Goal: Communication & Community: Answer question/provide support

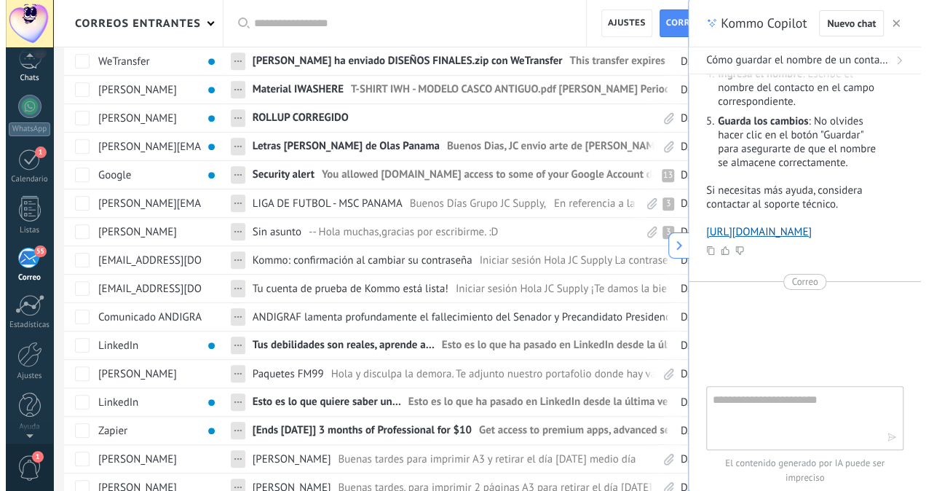
scroll to position [106, 0]
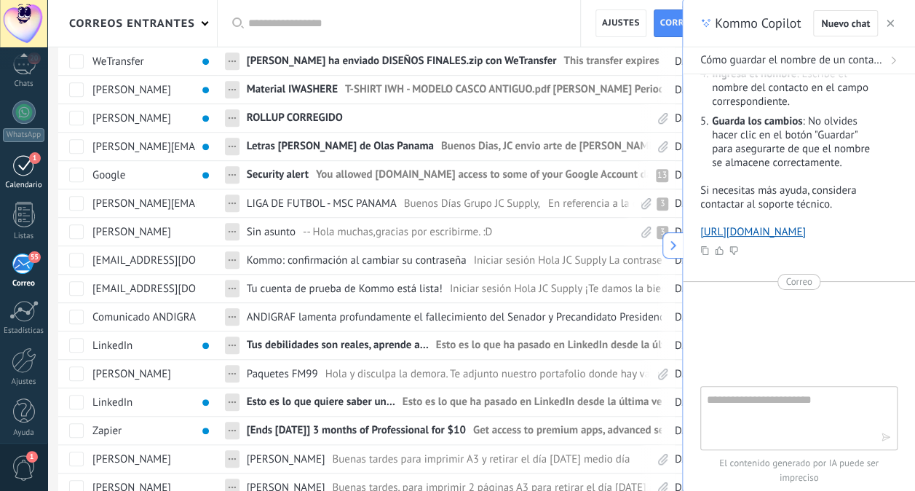
click at [36, 158] on span "1" at bounding box center [35, 158] width 12 height 12
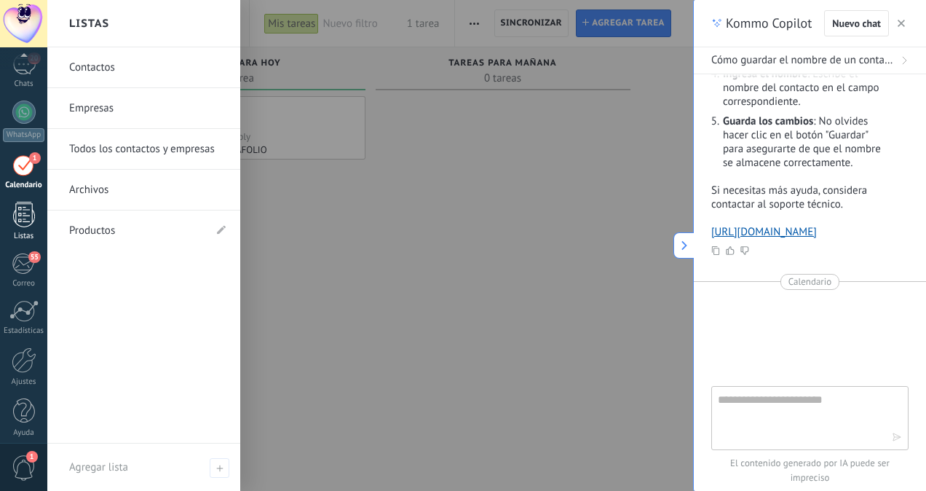
click at [23, 221] on div at bounding box center [24, 214] width 22 height 25
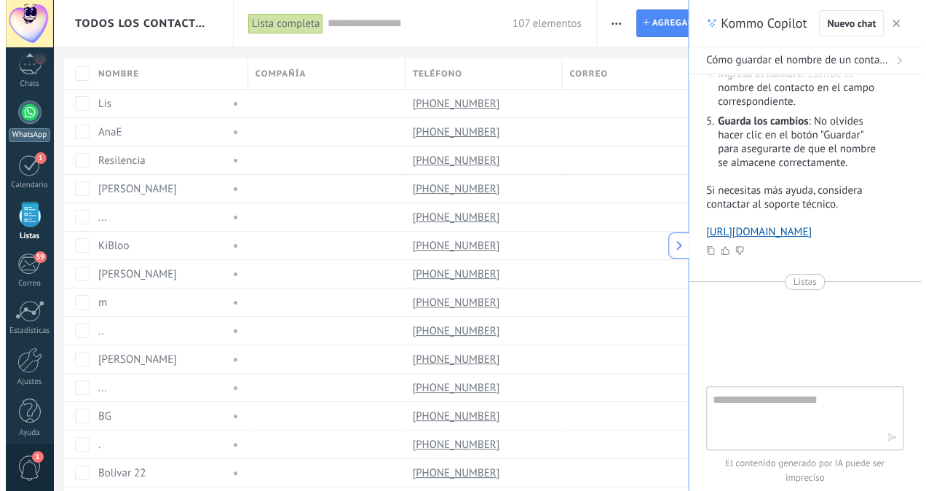
scroll to position [90, 0]
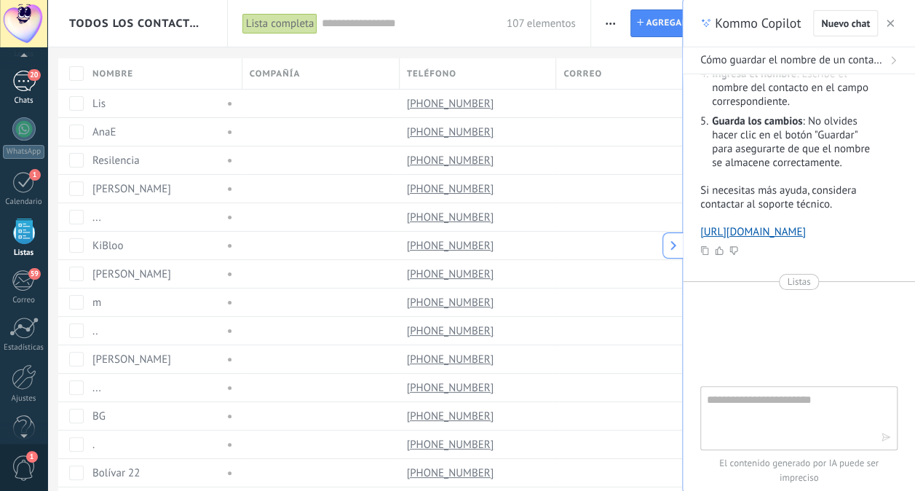
click at [20, 76] on div "20" at bounding box center [23, 81] width 23 height 21
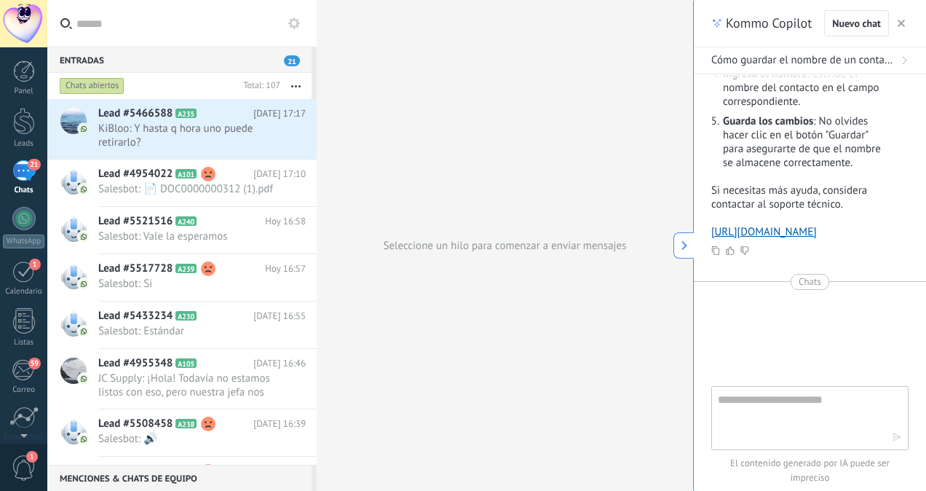
click at [687, 240] on icon at bounding box center [684, 245] width 10 height 10
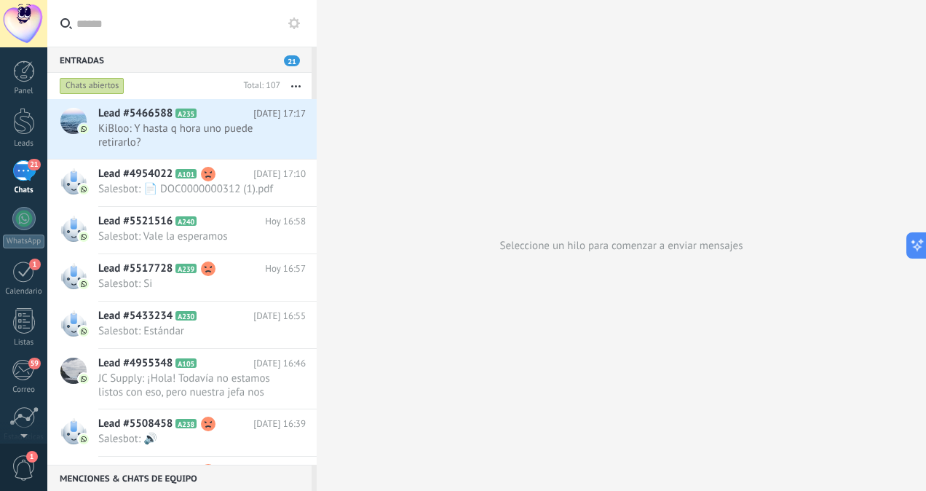
click at [14, 175] on div "21" at bounding box center [23, 170] width 23 height 21
click at [128, 192] on span "Salesbot: 📄 DOC0000000312 (1).pdf" at bounding box center [188, 189] width 180 height 14
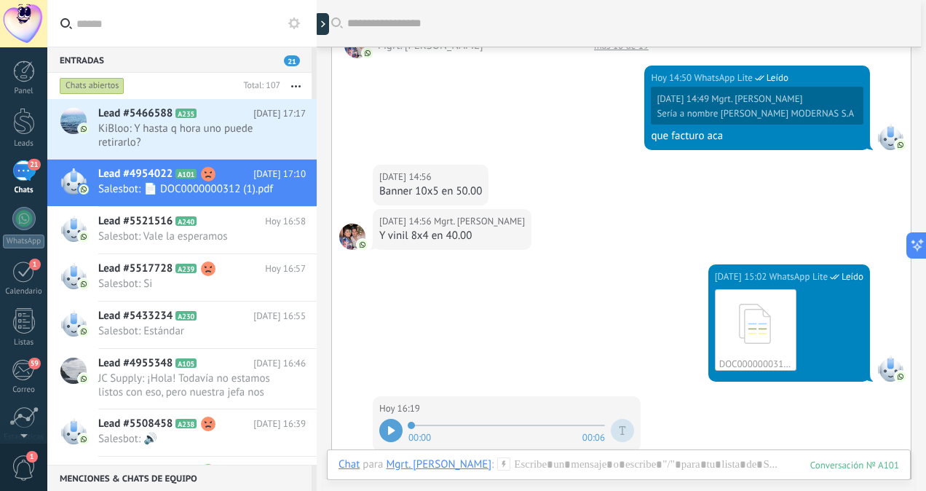
scroll to position [737, 0]
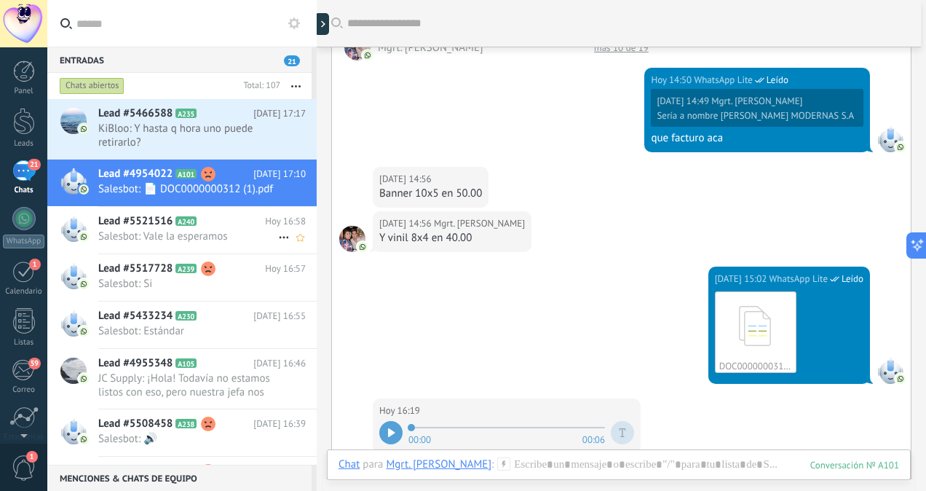
click at [201, 253] on div "Lead #5521516 A240 [DATE] 16:58 Salesbot: Vale la esperamos" at bounding box center [207, 230] width 218 height 46
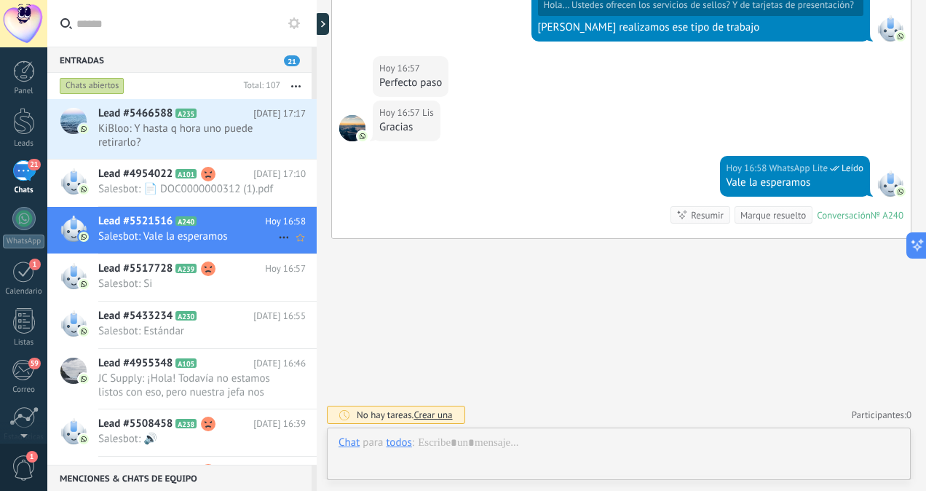
scroll to position [387, 0]
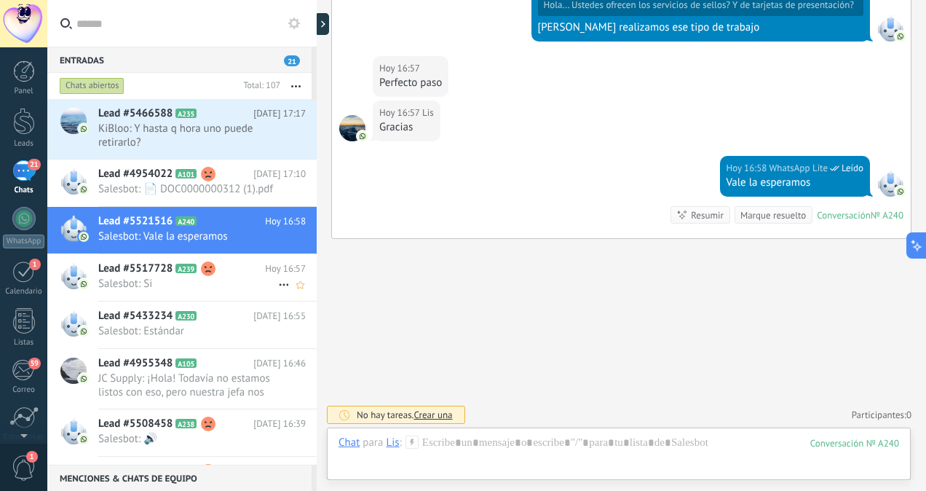
click at [210, 290] on span "Salesbot: Si" at bounding box center [188, 284] width 180 height 14
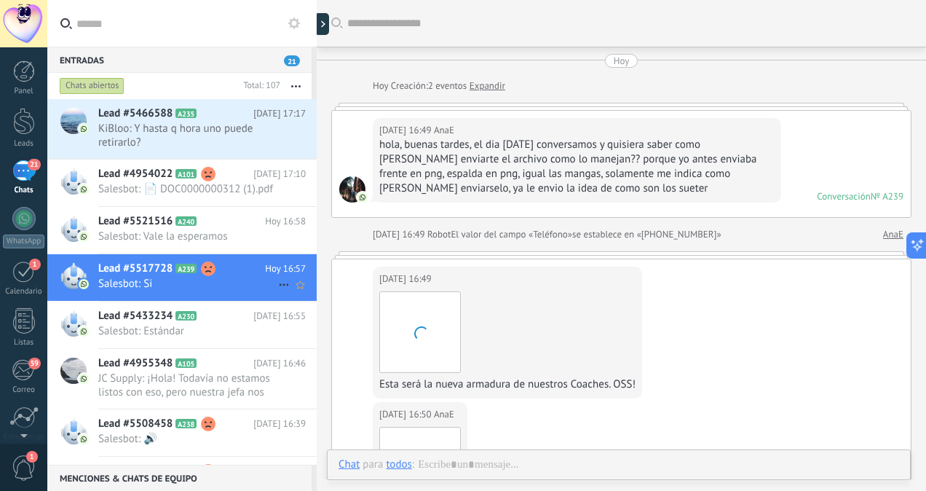
scroll to position [547, 0]
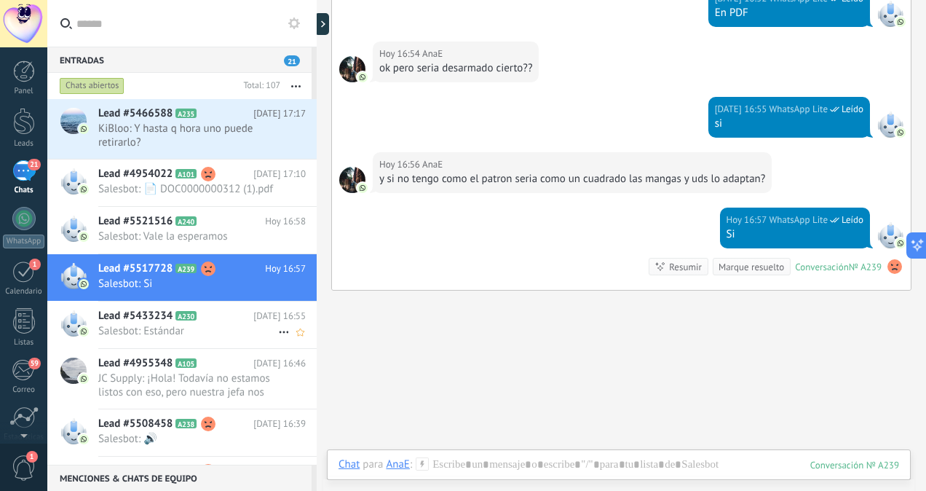
click at [213, 338] on span "Salesbot: Estándar" at bounding box center [188, 331] width 180 height 14
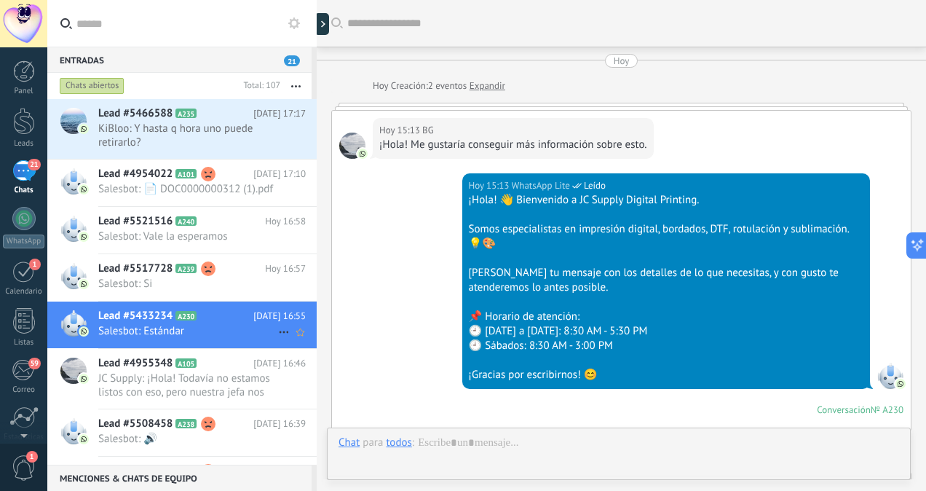
scroll to position [997, 0]
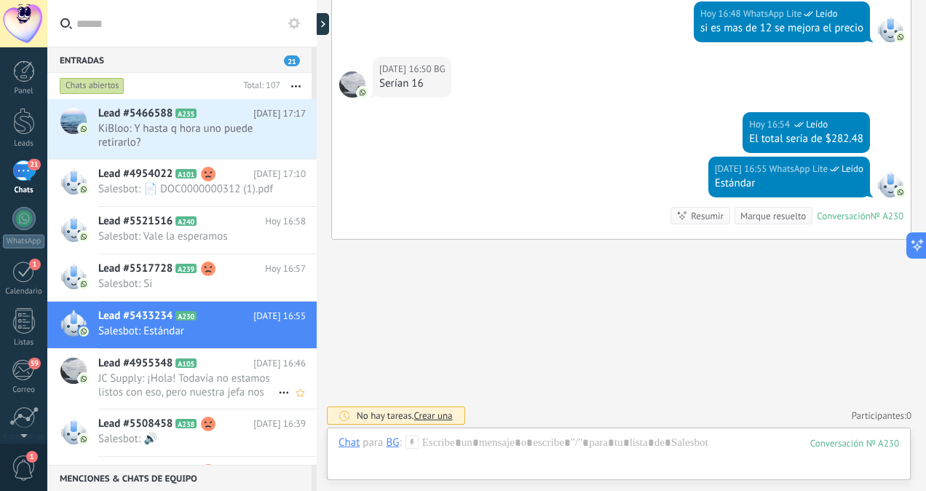
click at [237, 399] on span "JC Supply: ¡Hola! Todavía no estamos listos con eso, pero nuestra jefa nos dijo…" at bounding box center [188, 385] width 180 height 28
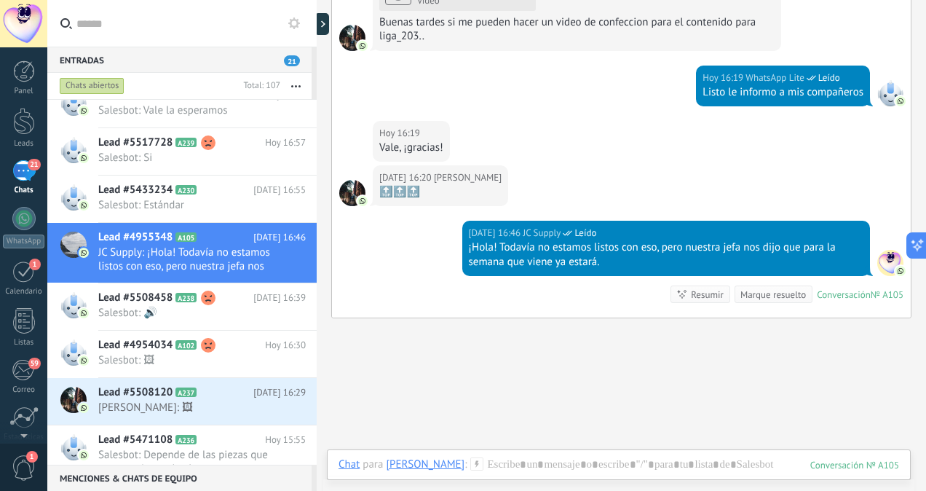
scroll to position [132, 0]
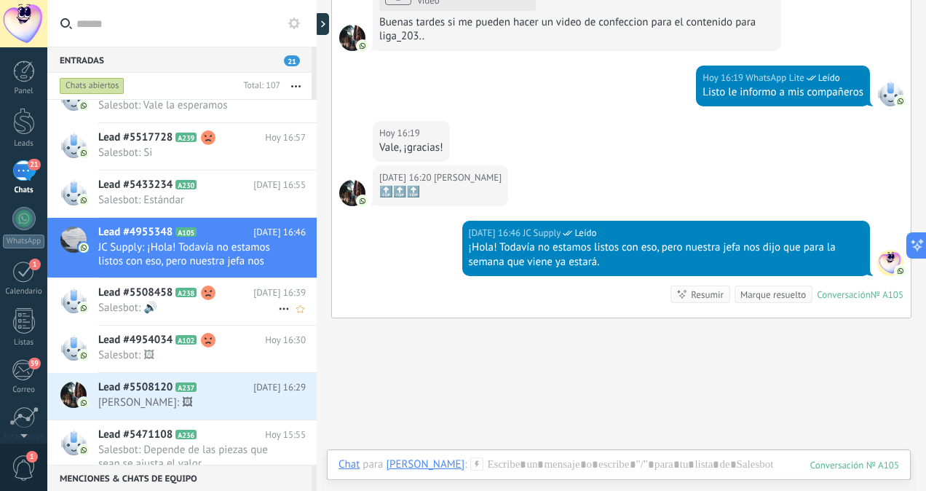
click at [210, 315] on span "Salesbot: 🔊" at bounding box center [188, 308] width 180 height 14
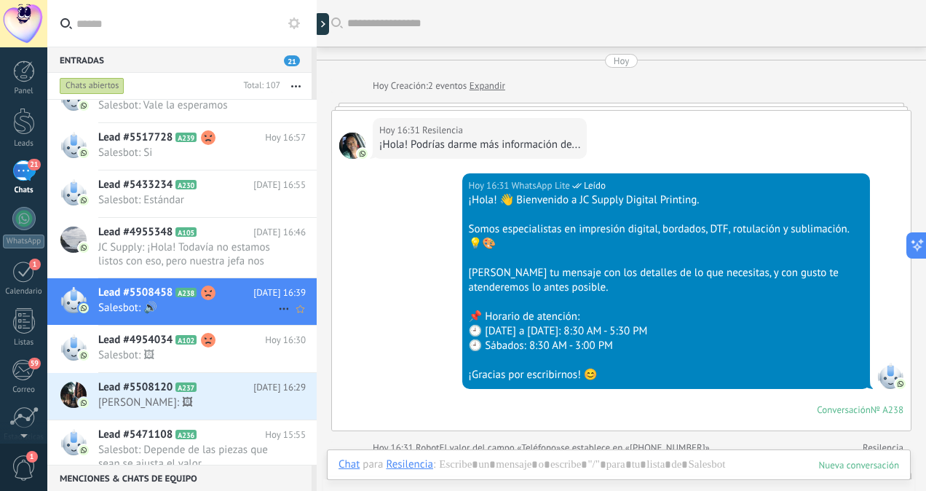
scroll to position [677, 0]
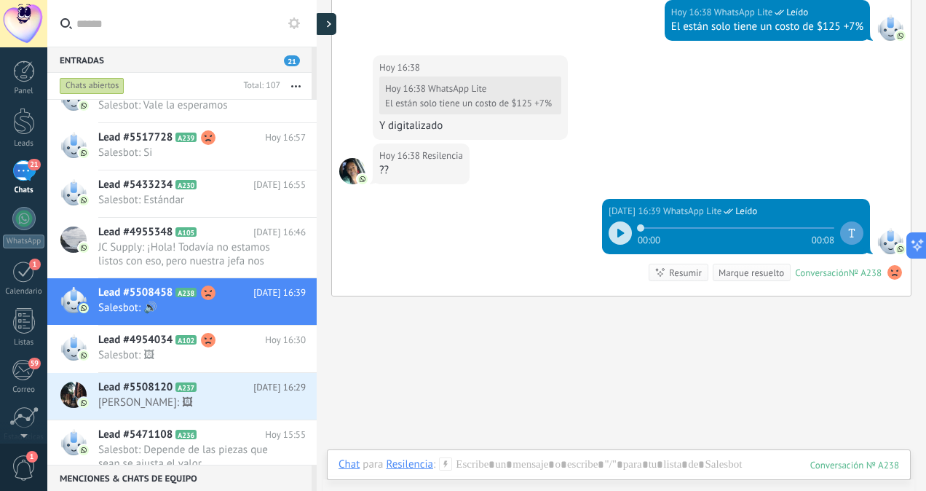
click at [327, 20] on icon at bounding box center [329, 23] width 4 height 7
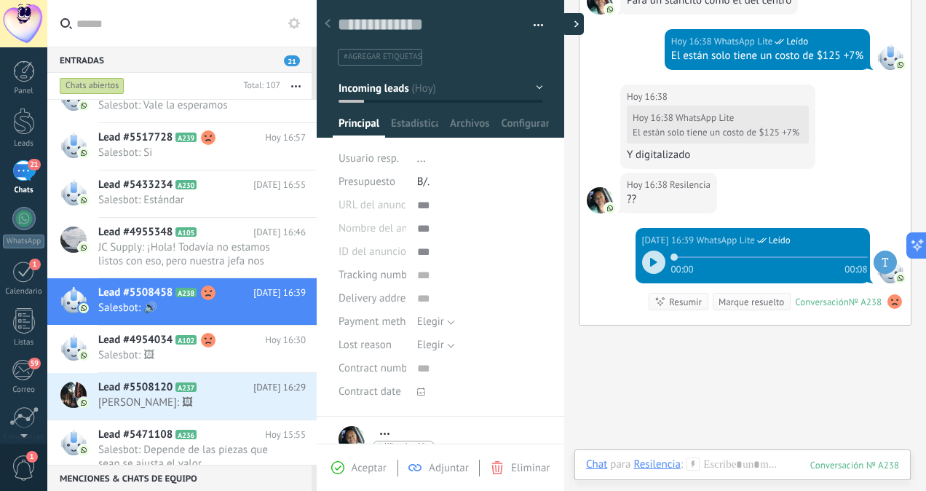
scroll to position [22, 0]
click at [892, 309] on use at bounding box center [894, 301] width 15 height 15
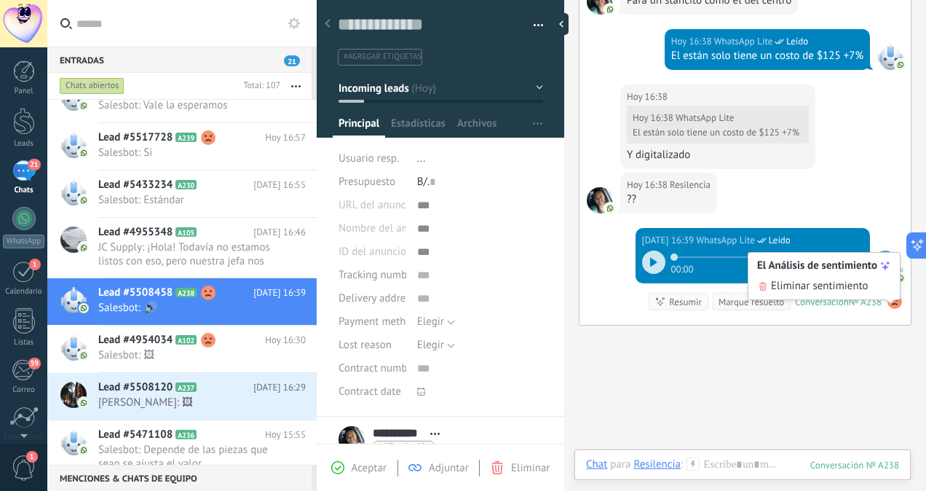
click at [886, 266] on use at bounding box center [885, 265] width 9 height 9
click at [885, 266] on use at bounding box center [885, 265] width 9 height 9
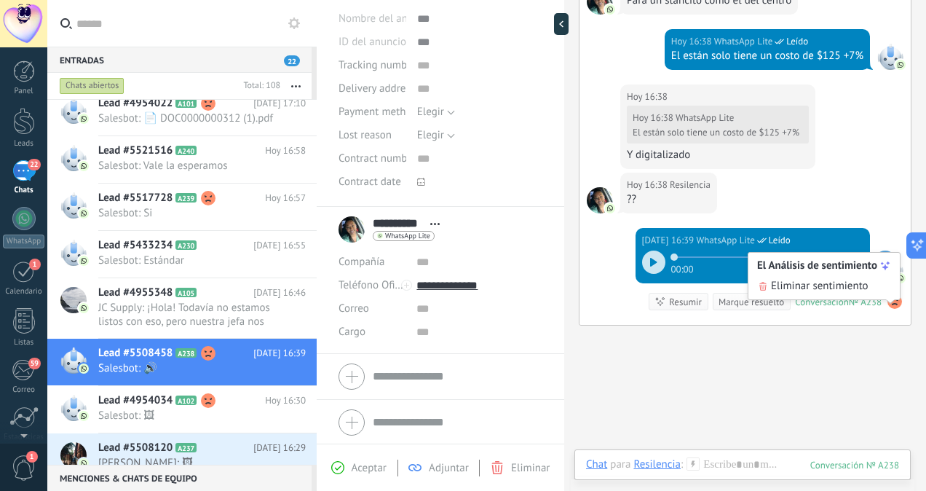
scroll to position [145, 0]
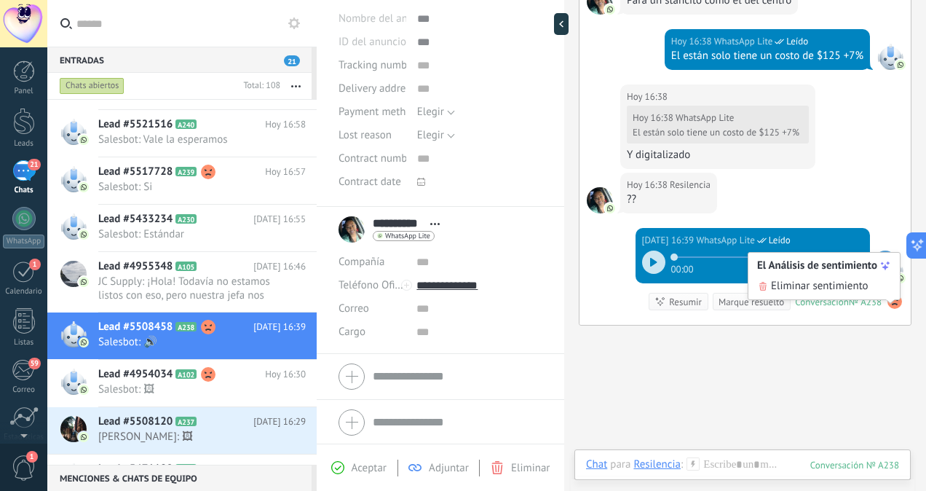
click at [291, 62] on span "21" at bounding box center [292, 60] width 16 height 11
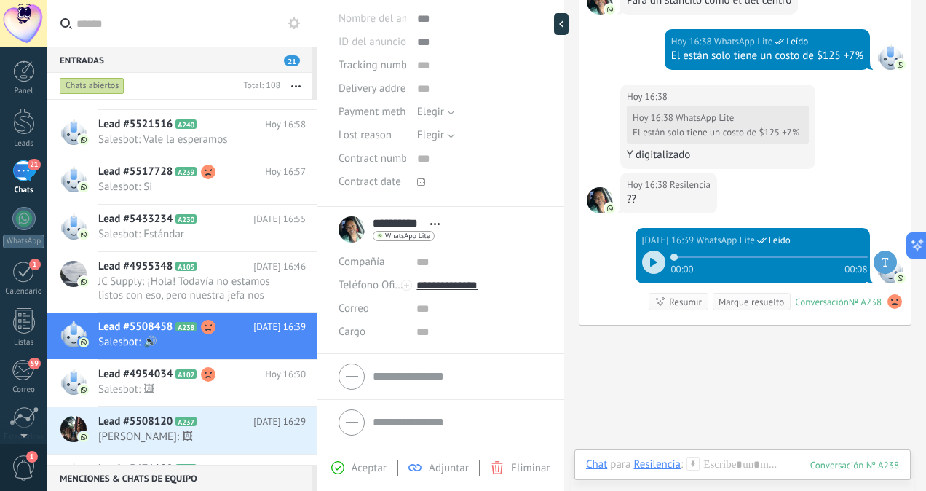
click at [291, 62] on span "21" at bounding box center [292, 60] width 16 height 11
drag, startPoint x: 291, startPoint y: 62, endPoint x: 310, endPoint y: 131, distance: 71.7
click at [310, 131] on div "Lead #5521516 A240 [DATE] 16:58 Salesbot: Vale la esperamos" at bounding box center [207, 133] width 218 height 46
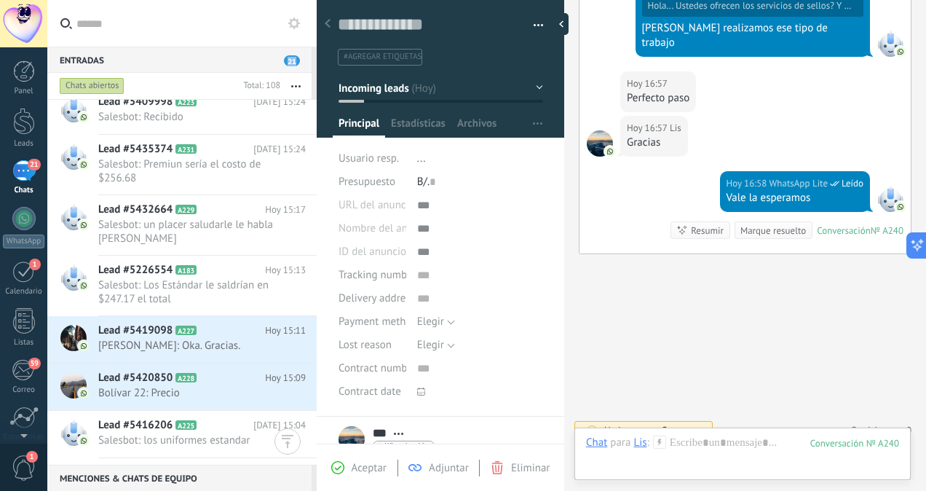
scroll to position [1054, 0]
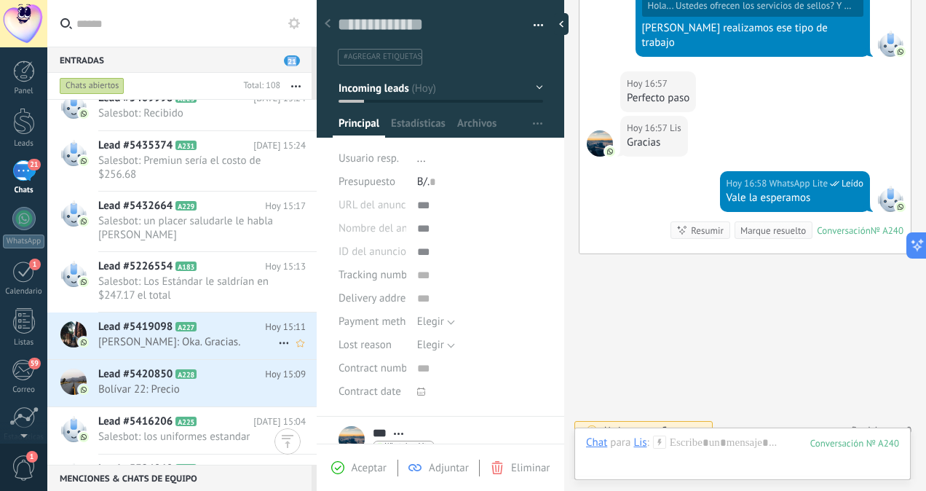
click at [187, 331] on h2 "Lead #5419098 A227" at bounding box center [181, 327] width 167 height 15
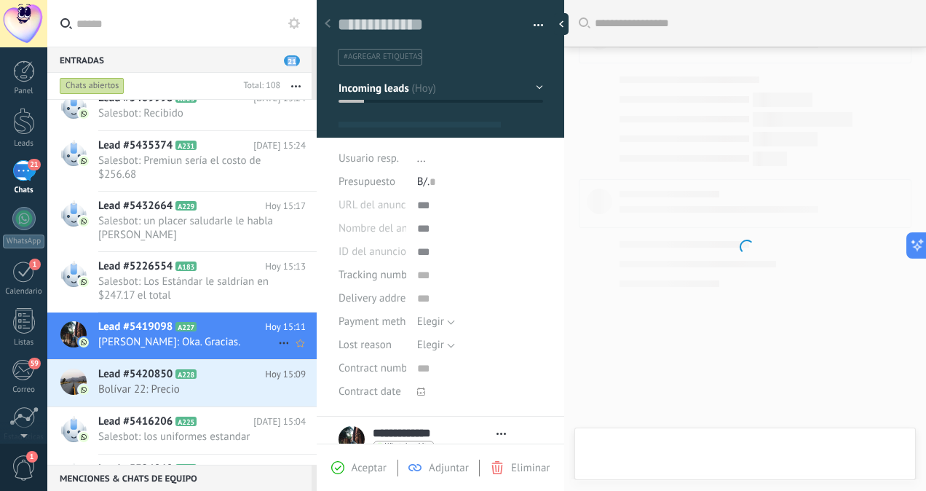
type textarea "**********"
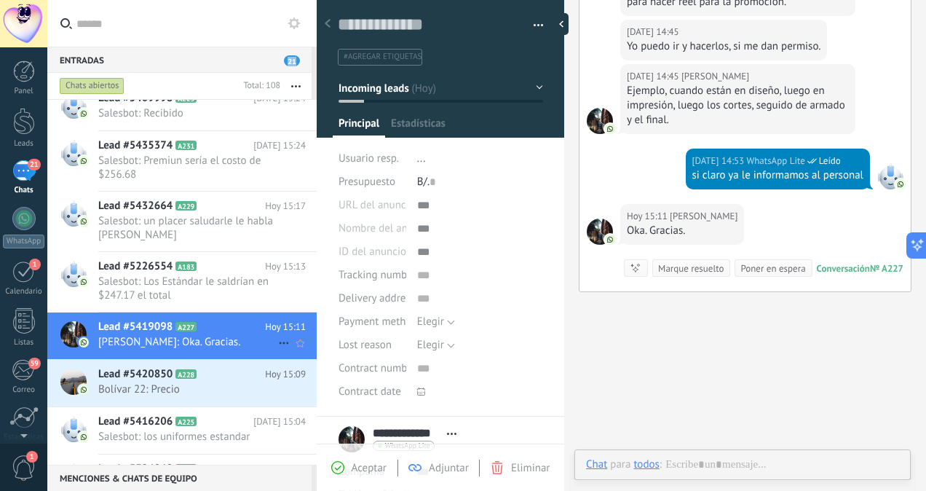
scroll to position [387, 0]
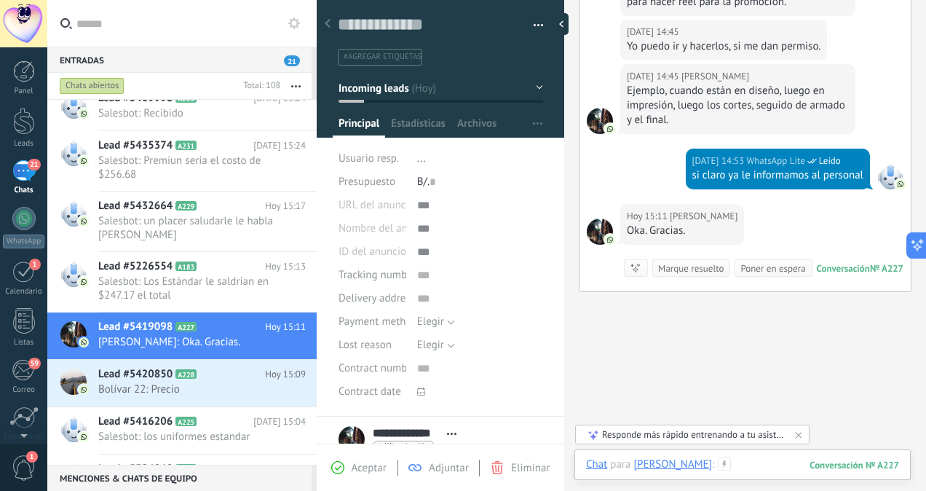
click at [733, 464] on div at bounding box center [742, 479] width 313 height 44
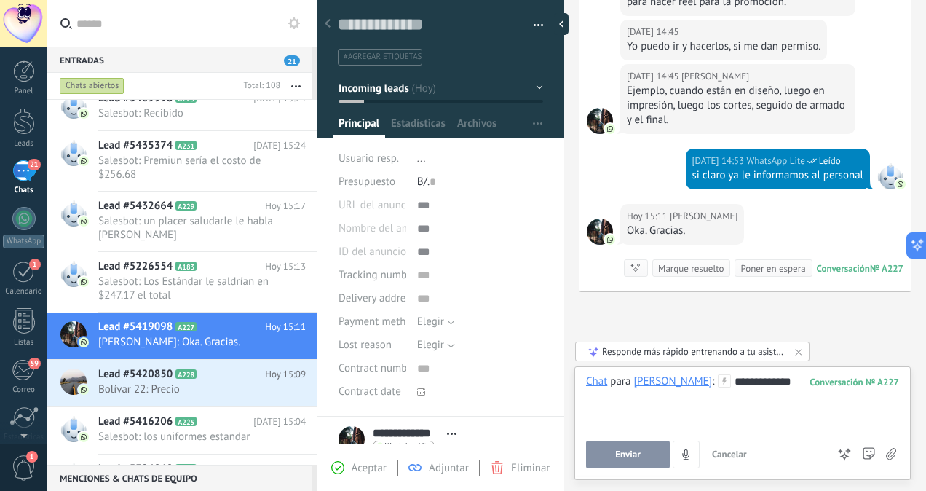
click at [631, 459] on span "Enviar" at bounding box center [627, 454] width 25 height 10
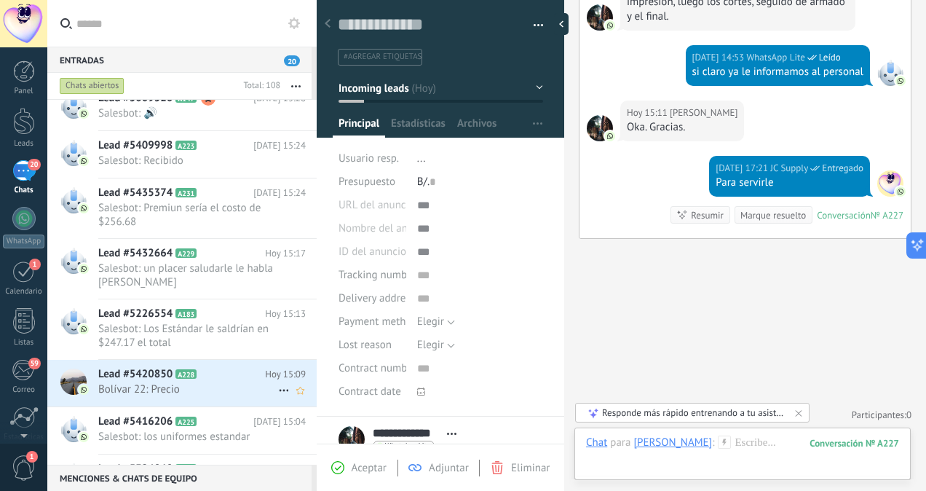
click at [189, 393] on div "Lead #5420850 A228 [DATE] 15:09 Bolívar 22: Precio" at bounding box center [207, 383] width 218 height 46
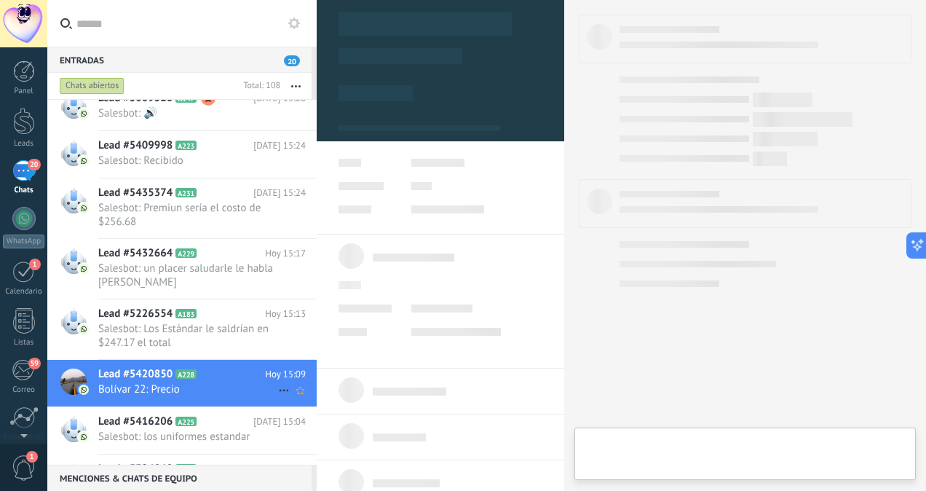
scroll to position [354, 0]
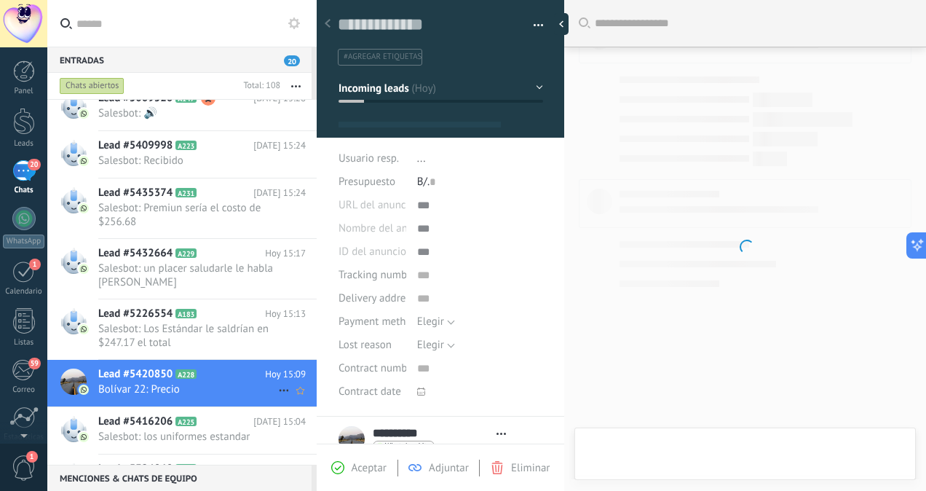
type textarea "**********"
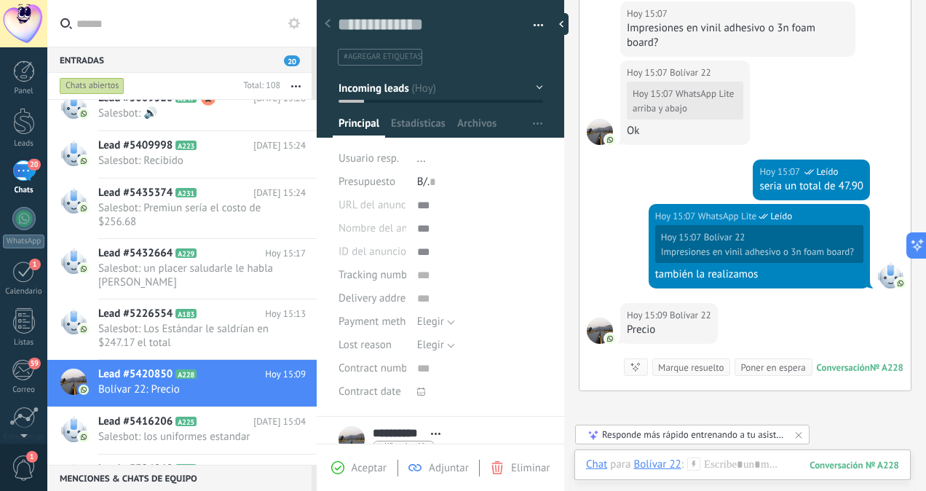
scroll to position [857, 0]
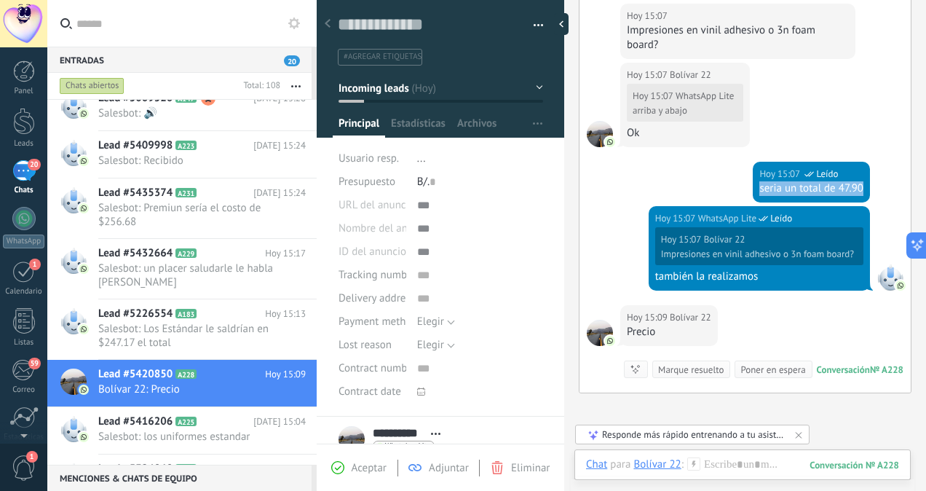
drag, startPoint x: 755, startPoint y: 215, endPoint x: 861, endPoint y: 213, distance: 105.6
click at [861, 202] on div "[DATE] 15:07 WhatsApp Lite Leído seria un total de 47.90" at bounding box center [811, 182] width 117 height 41
copy div "seria un total de 47.90"
click at [721, 463] on div at bounding box center [742, 479] width 313 height 44
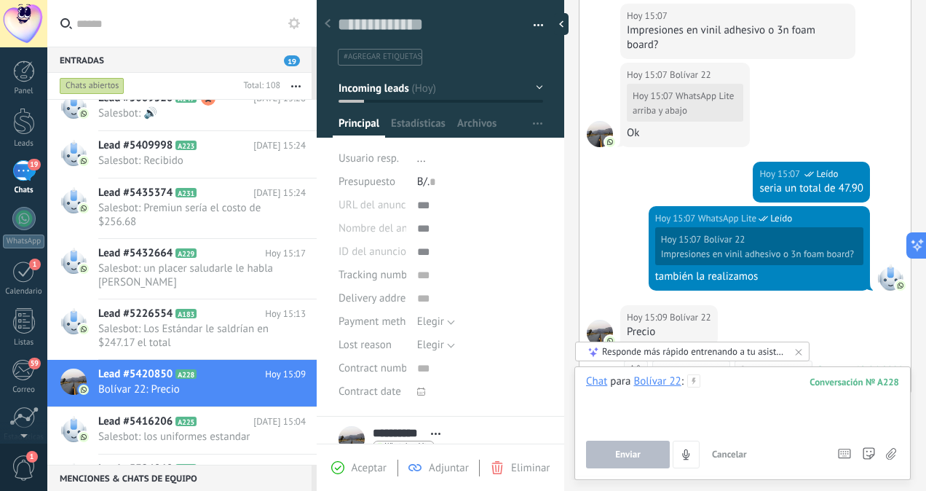
click at [720, 402] on div at bounding box center [742, 401] width 313 height 55
paste div
click at [744, 351] on div "Responde más rápido entrenando a tu asistente AI con tus fuentes de datos" at bounding box center [693, 351] width 182 height 12
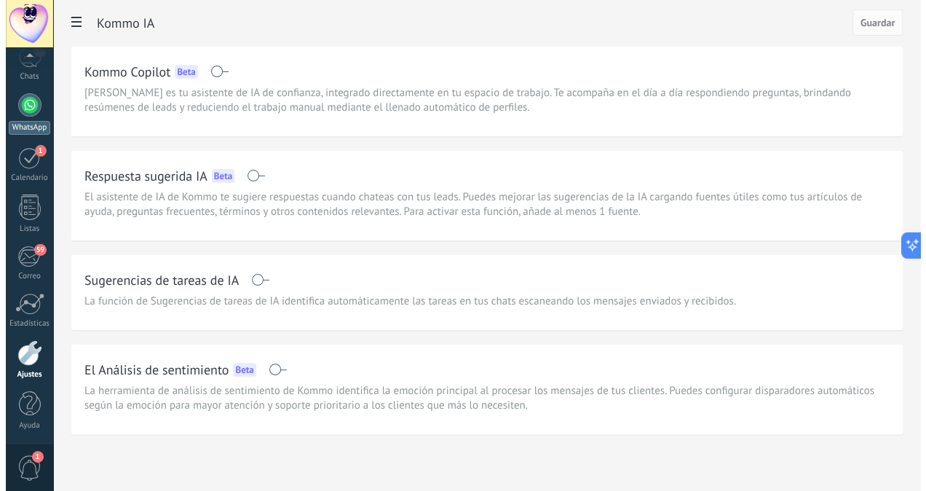
scroll to position [110, 0]
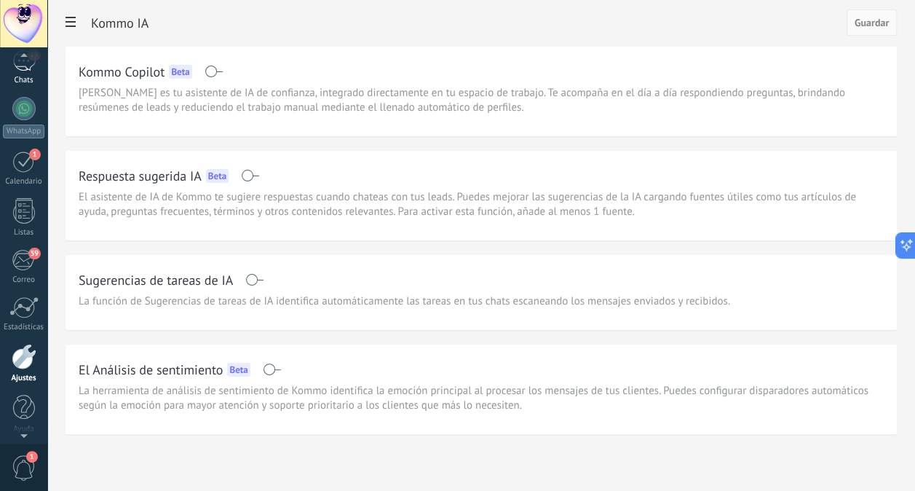
click at [25, 74] on link "19 Chats" at bounding box center [23, 67] width 47 height 35
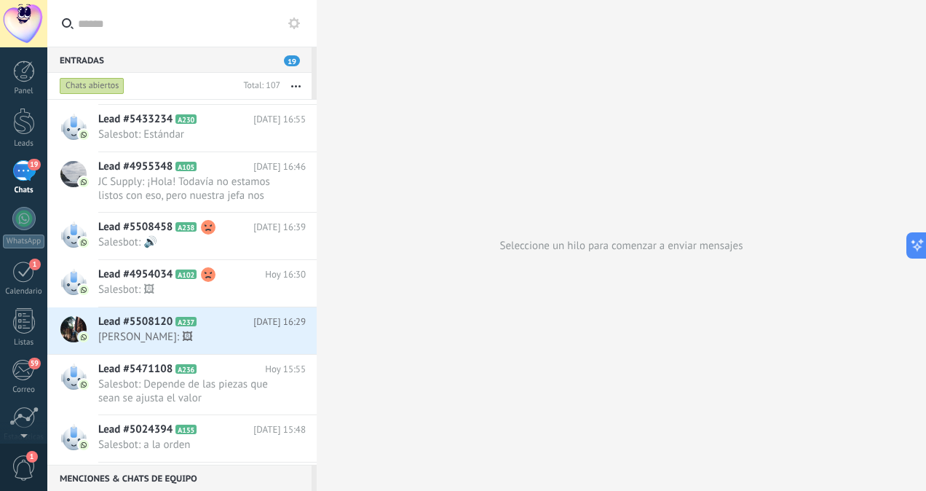
scroll to position [325, 0]
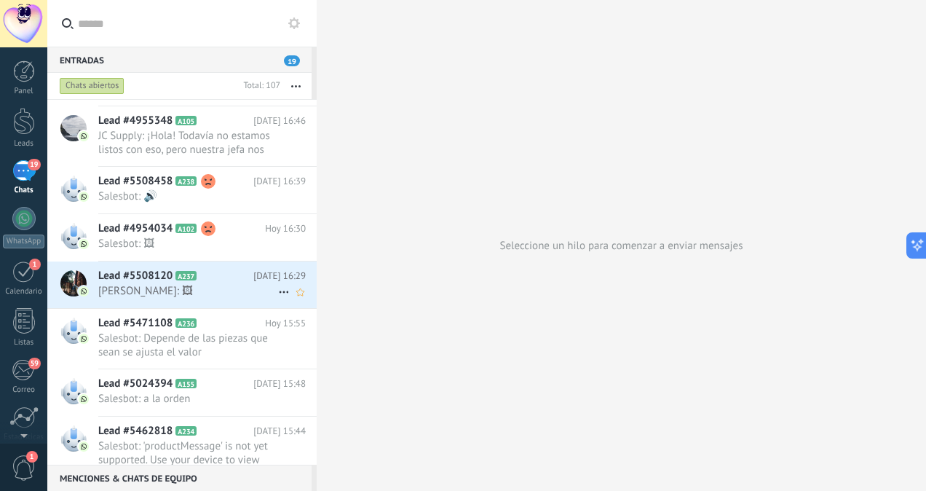
click at [255, 298] on span "[PERSON_NAME]: 🖼" at bounding box center [188, 291] width 180 height 14
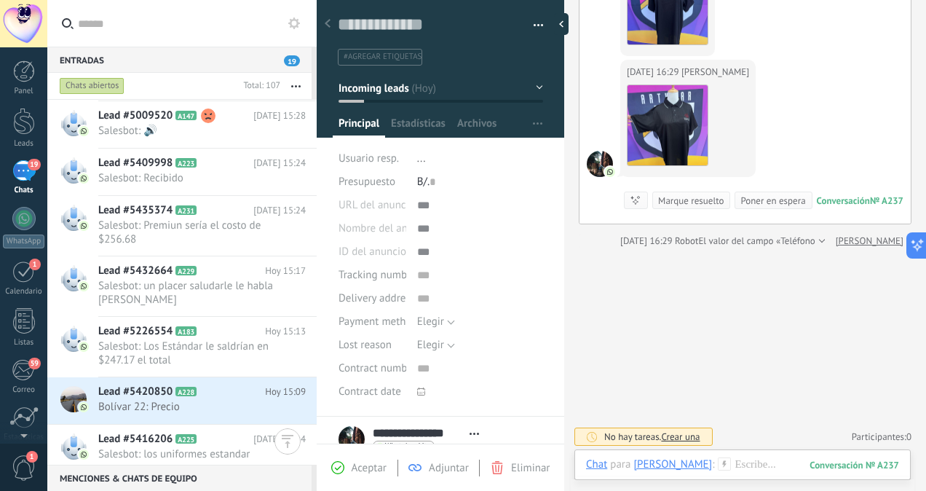
scroll to position [1128, 0]
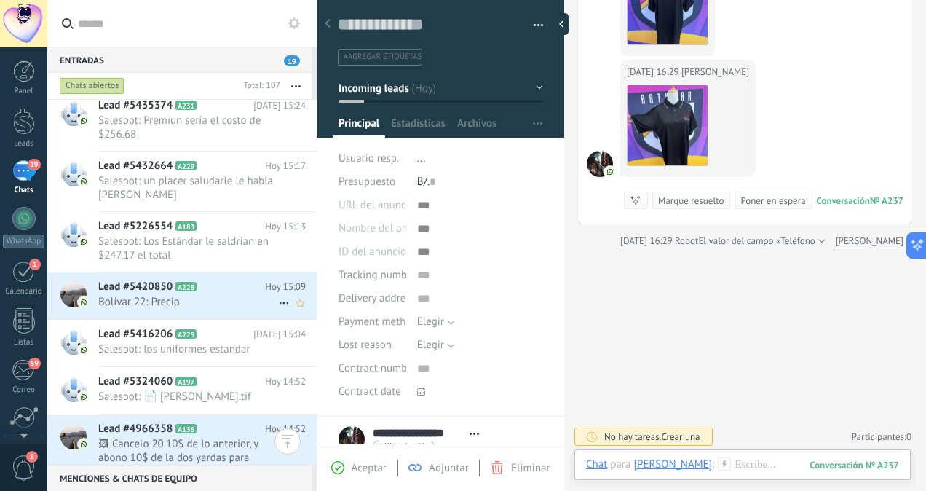
click at [192, 288] on span "A228" at bounding box center [185, 286] width 21 height 9
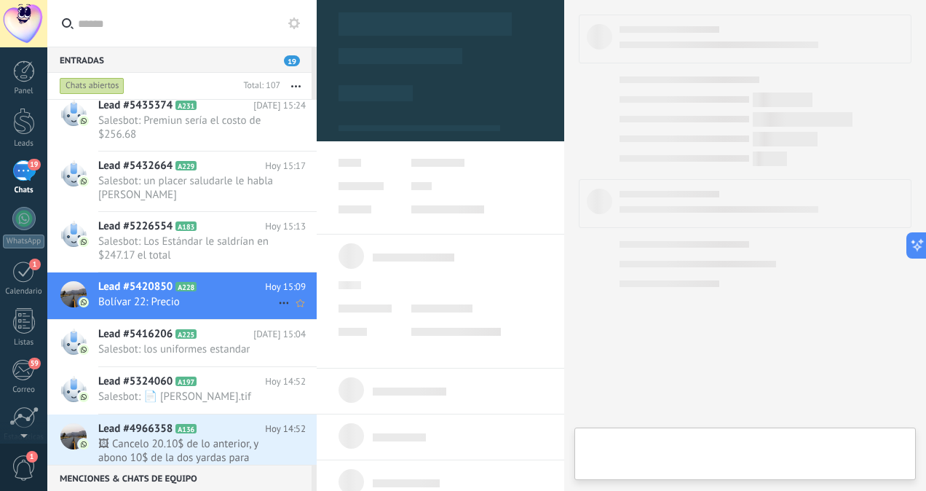
scroll to position [354, 0]
type textarea "**********"
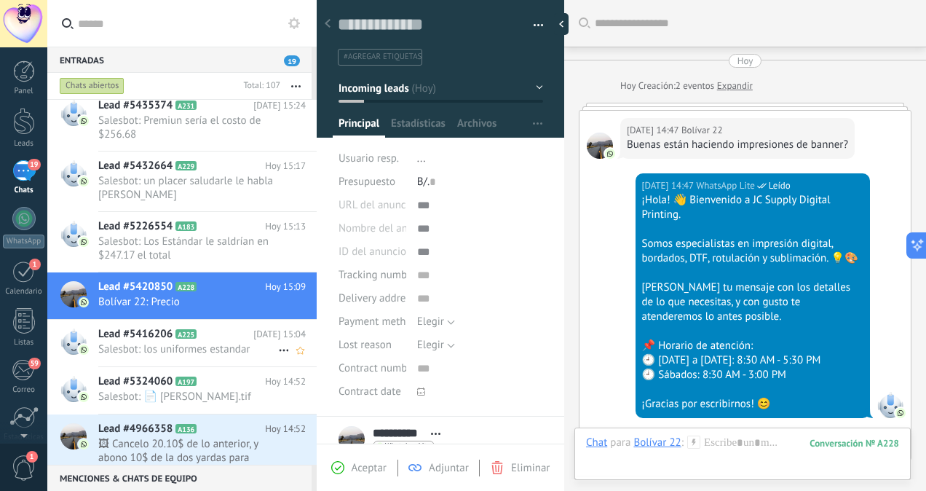
scroll to position [1040, 0]
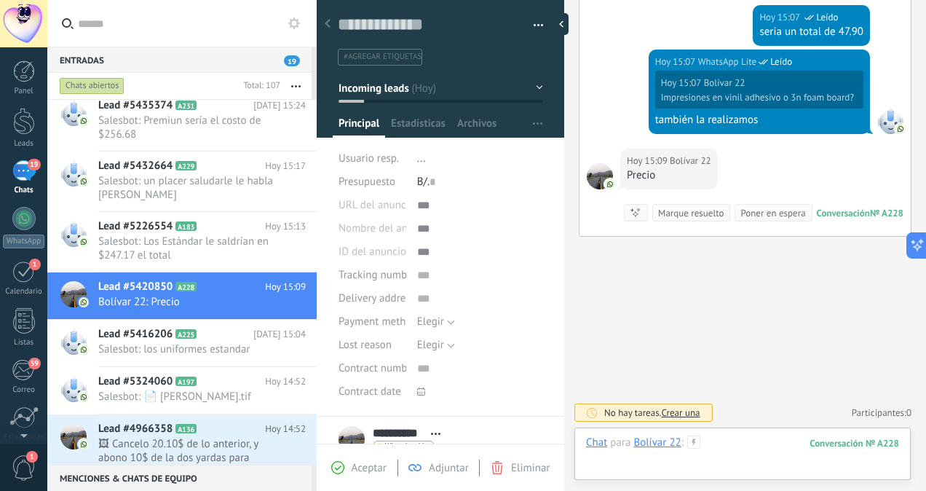
click at [695, 453] on div at bounding box center [742, 457] width 313 height 44
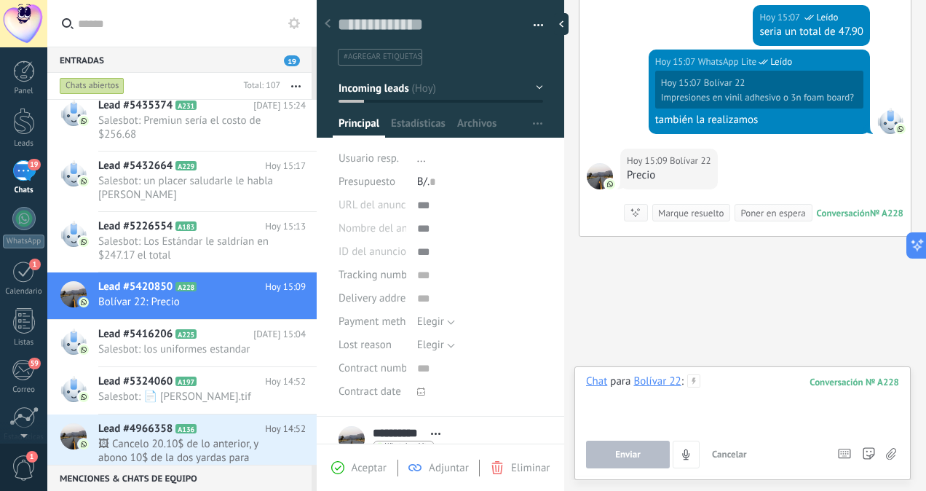
paste div
click at [644, 454] on button "Enviar" at bounding box center [628, 454] width 84 height 28
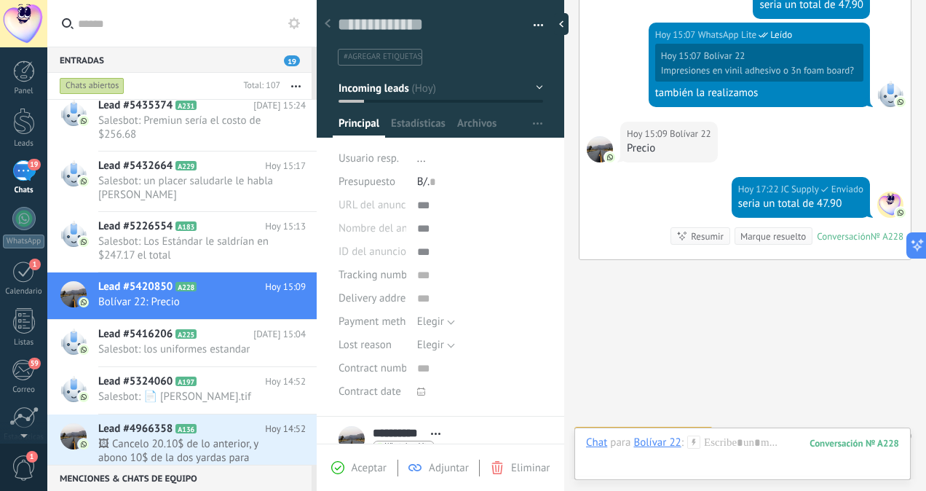
scroll to position [1091, 0]
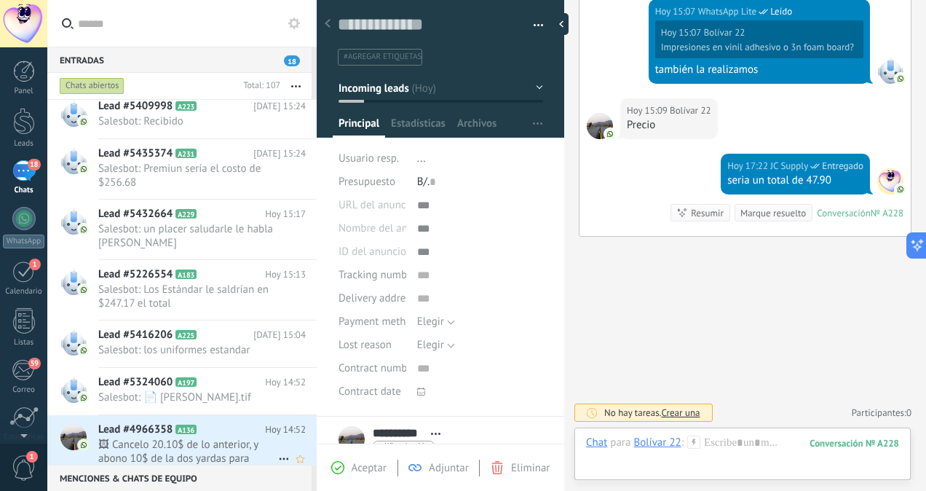
click at [226, 443] on span "🖼 Cancelo 20.10$ de lo anterior, y abono 10$ de la dos yardas para promo [DATE]" at bounding box center [188, 452] width 180 height 28
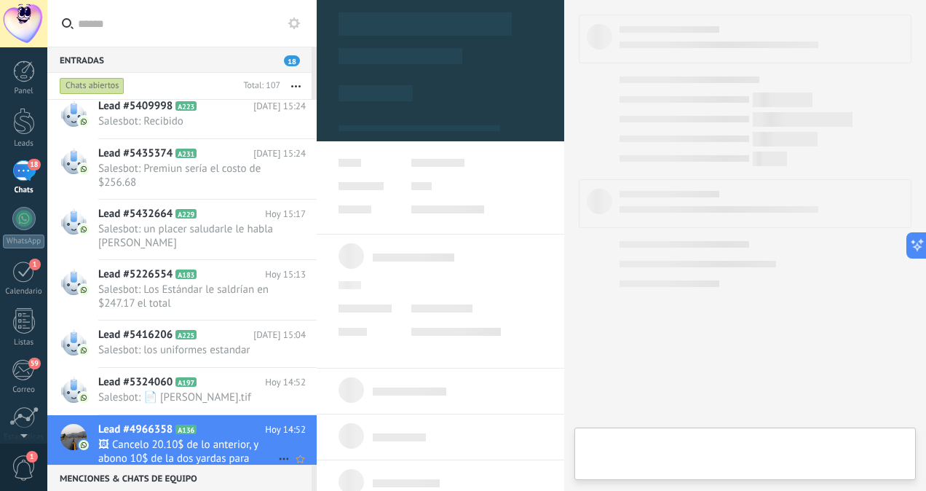
scroll to position [354, 0]
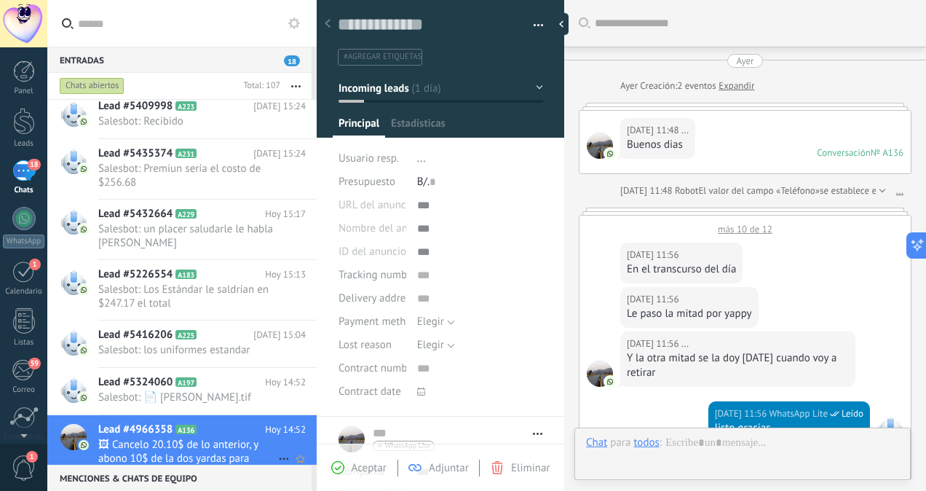
type textarea "**********"
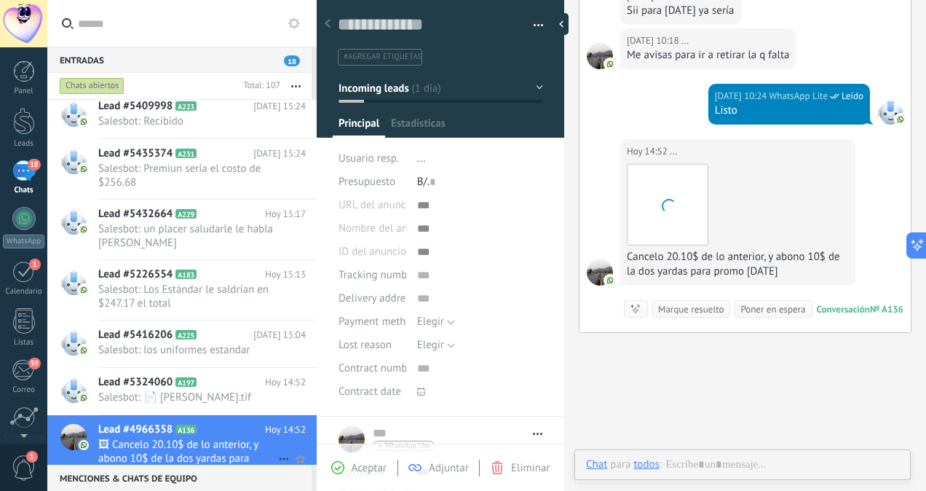
scroll to position [387, 0]
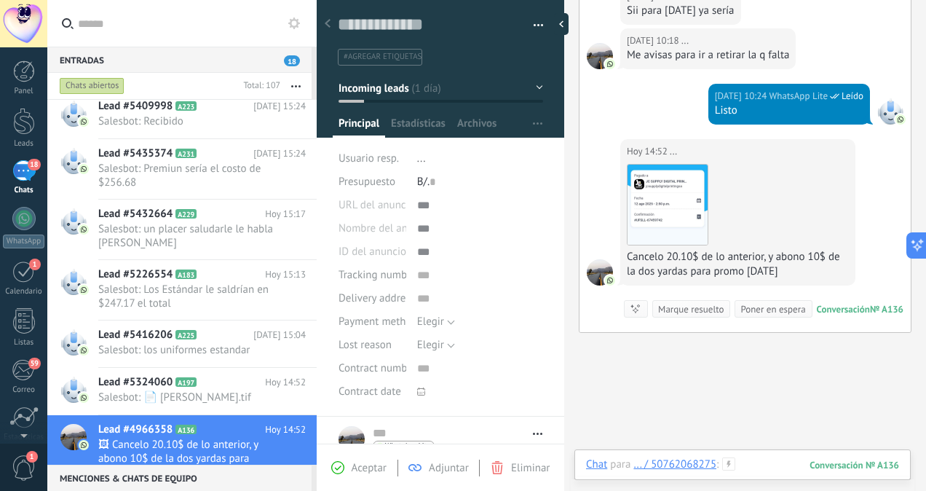
click at [764, 458] on div at bounding box center [742, 479] width 313 height 44
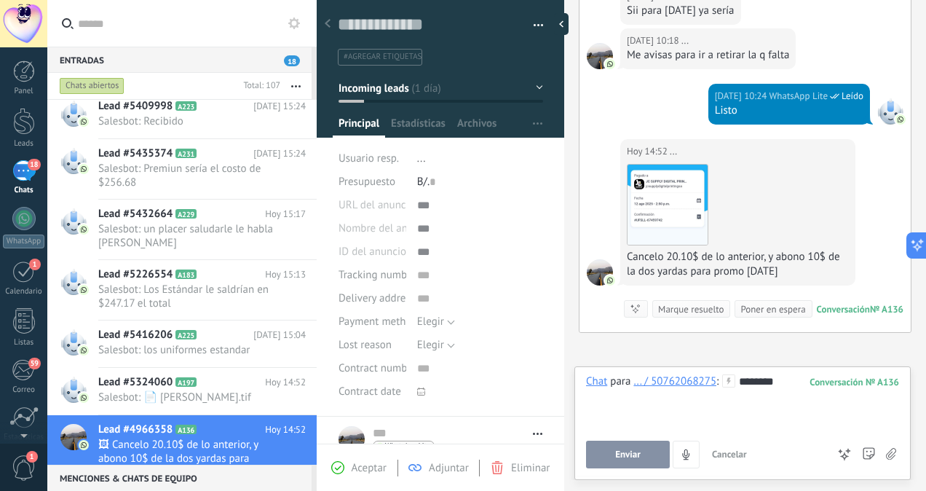
click at [622, 455] on span "Enviar" at bounding box center [627, 454] width 25 height 10
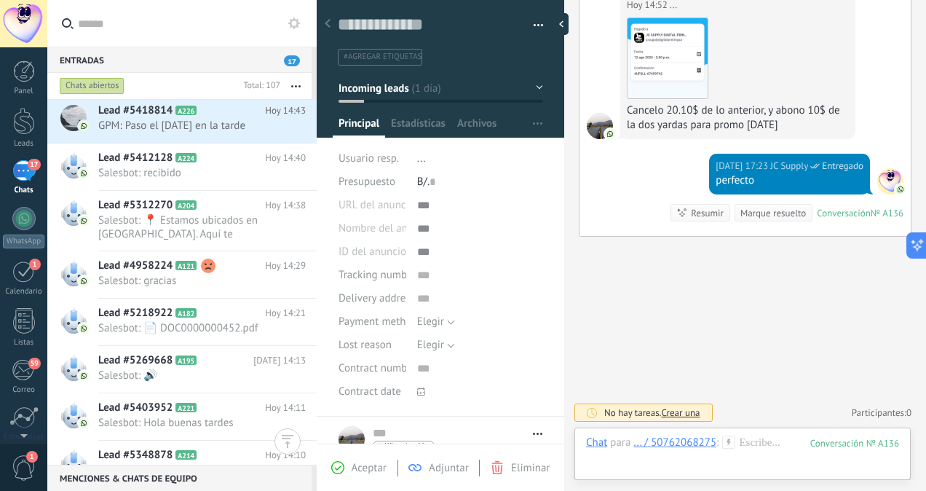
scroll to position [1427, 0]
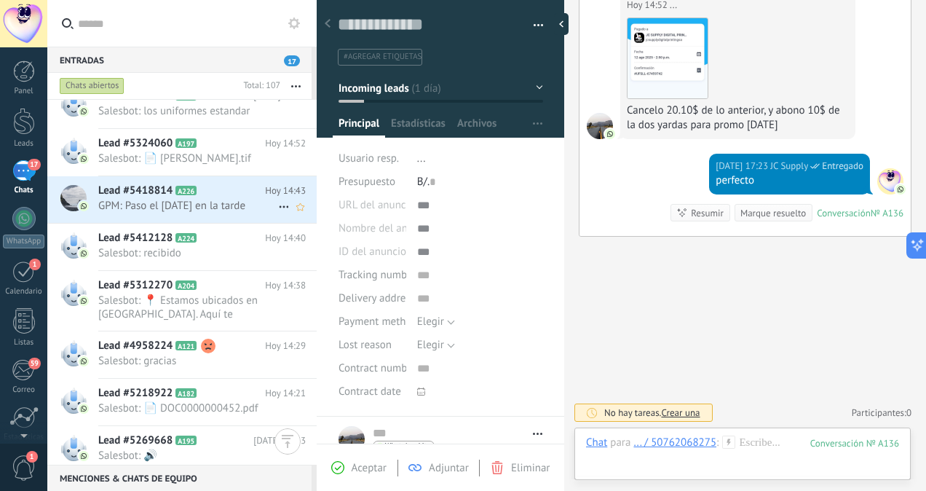
click at [207, 202] on span "GPM: Paso el [DATE] en la tarde" at bounding box center [188, 206] width 180 height 14
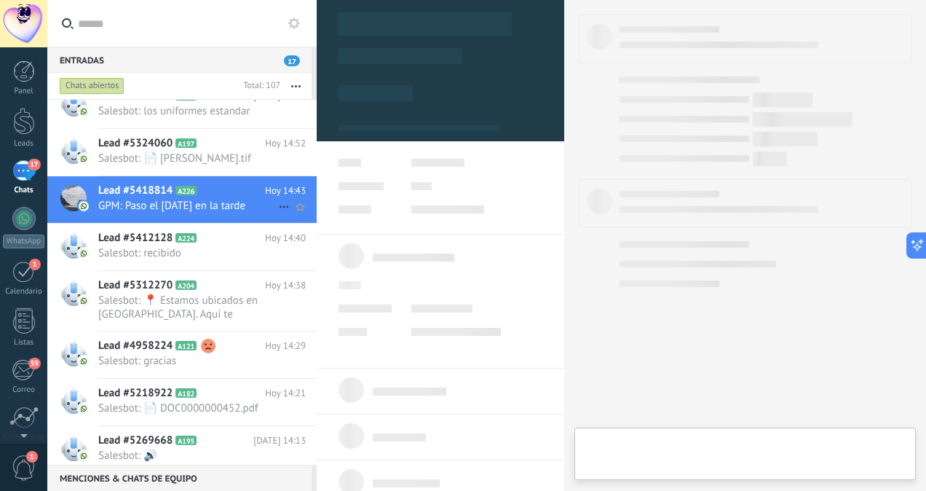
scroll to position [354, 0]
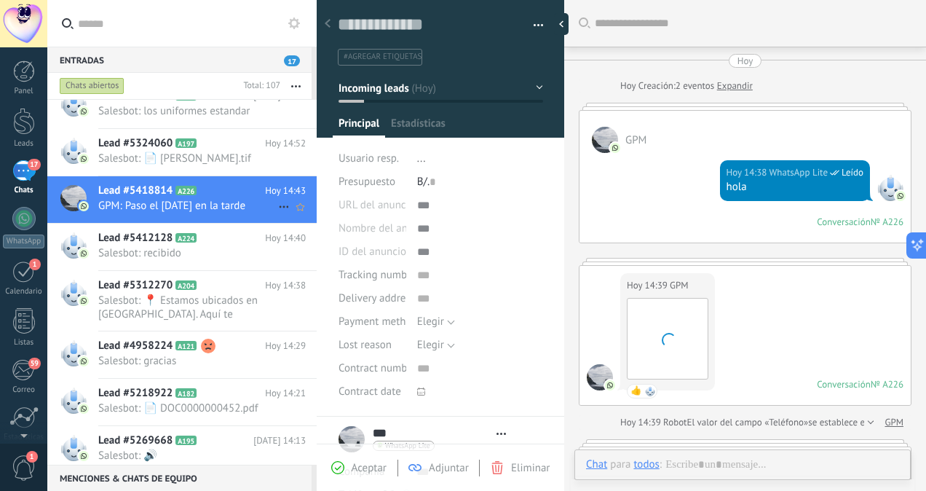
type textarea "**********"
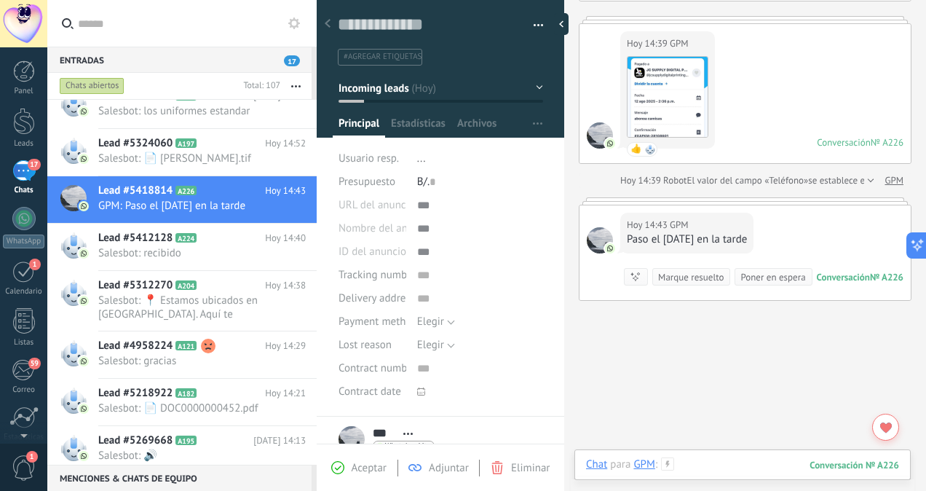
click at [716, 471] on div at bounding box center [742, 479] width 313 height 44
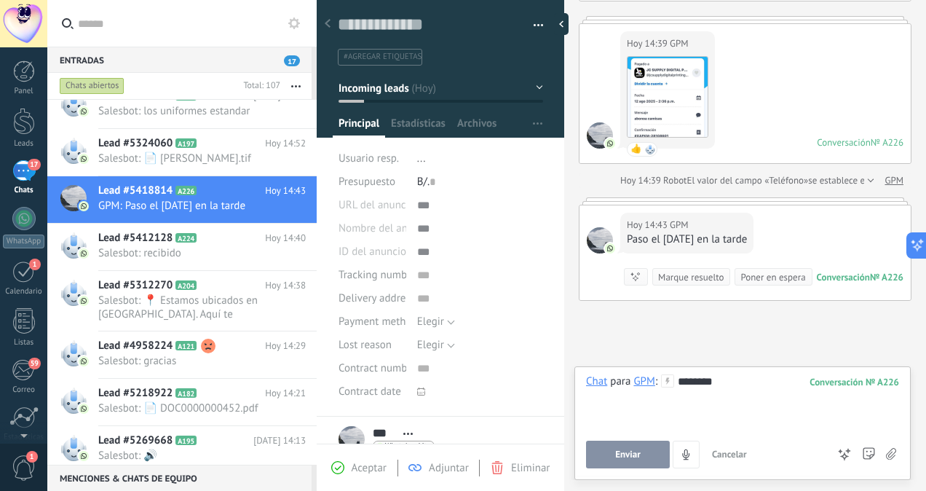
click at [622, 448] on button "Enviar" at bounding box center [628, 454] width 84 height 28
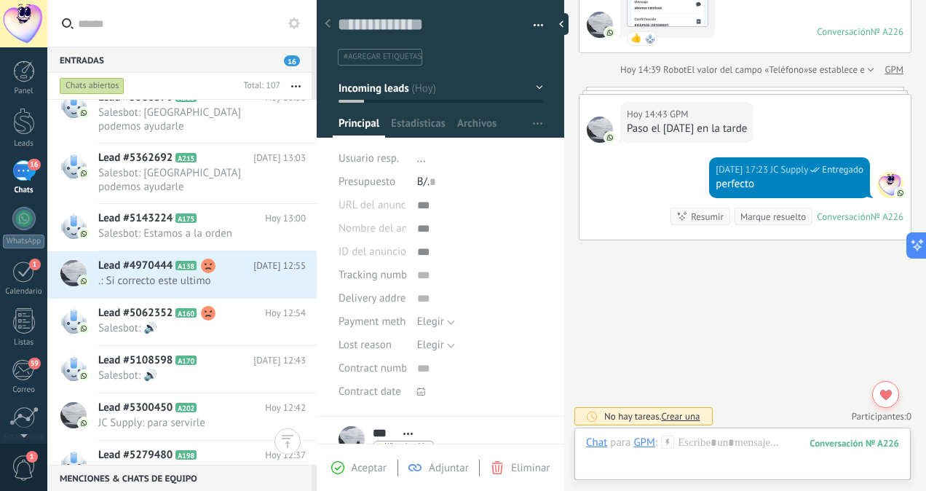
scroll to position [2186, 0]
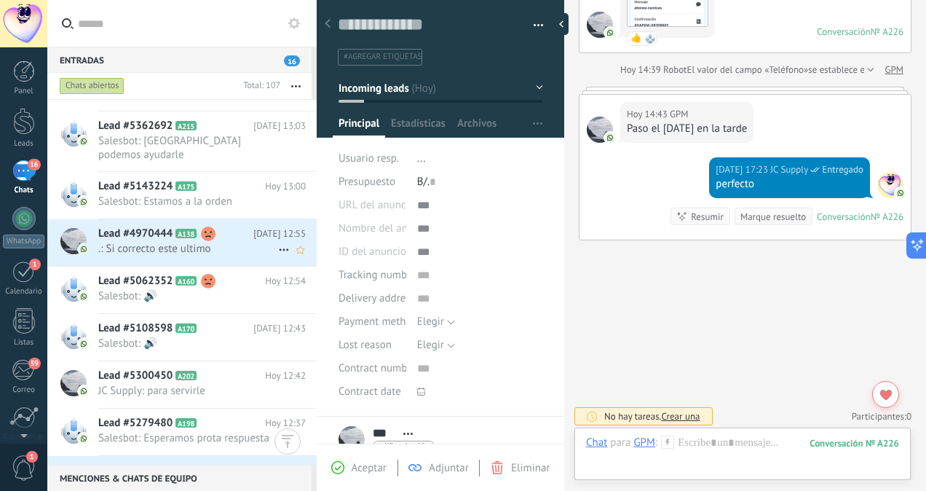
click at [160, 242] on span ".: Si correcto este ultimo" at bounding box center [188, 249] width 180 height 14
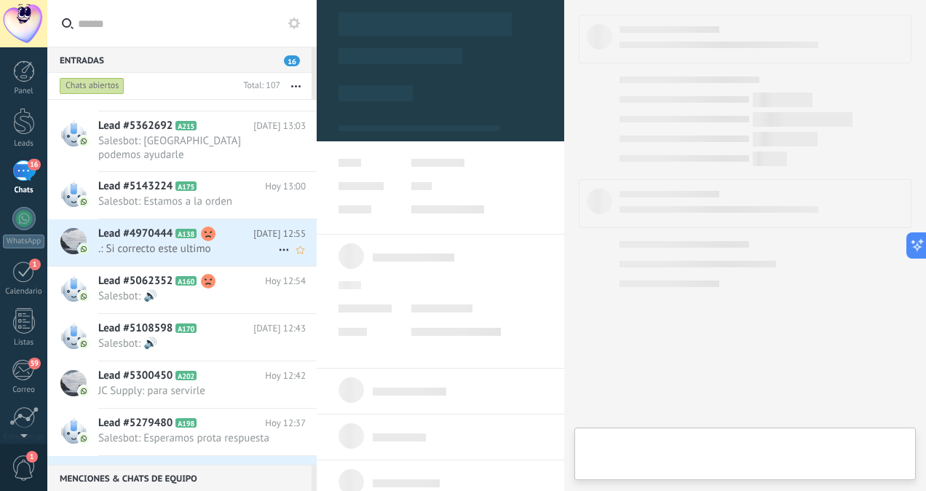
scroll to position [354, 0]
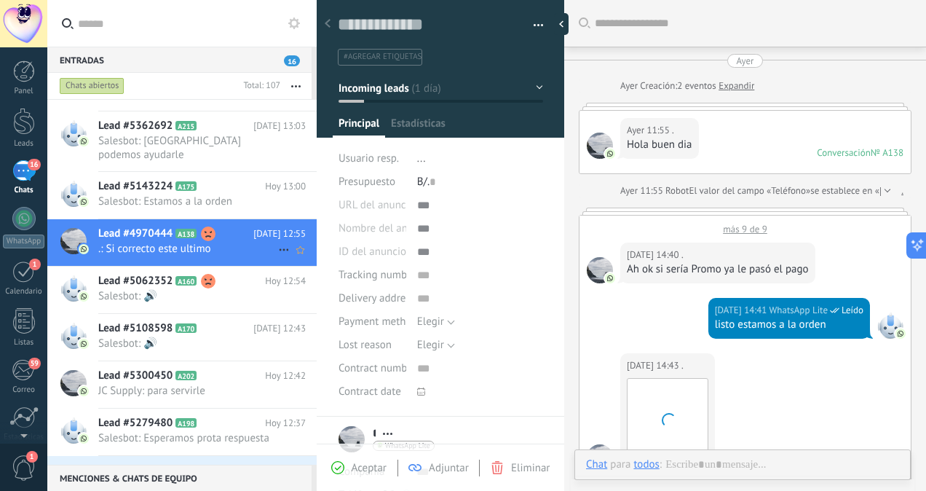
type textarea "**********"
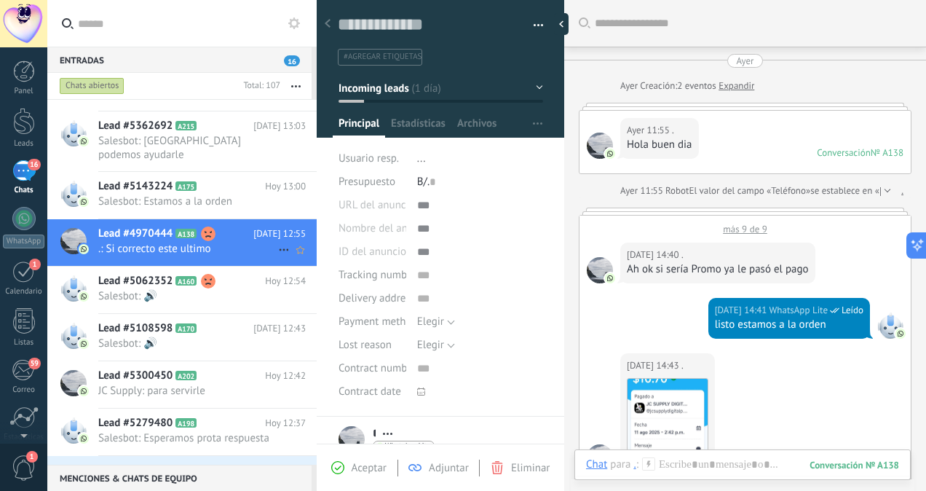
scroll to position [1068, 0]
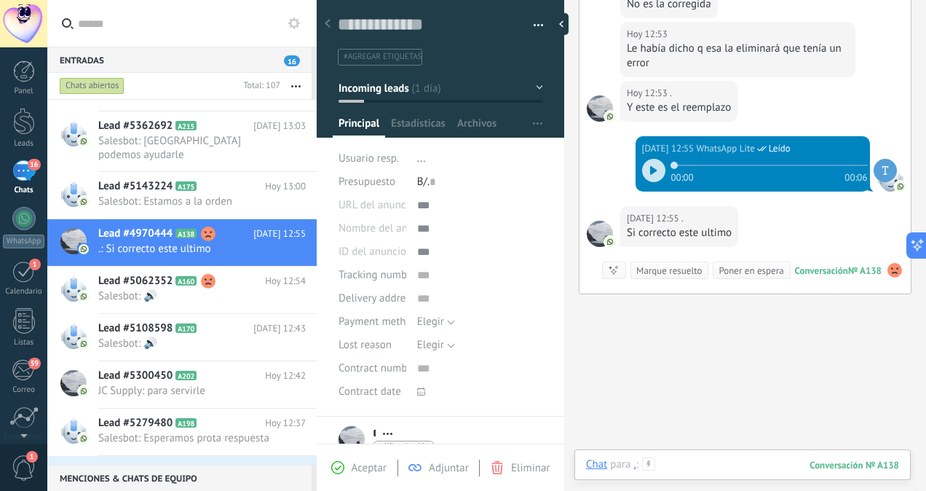
click at [672, 473] on div at bounding box center [742, 479] width 313 height 44
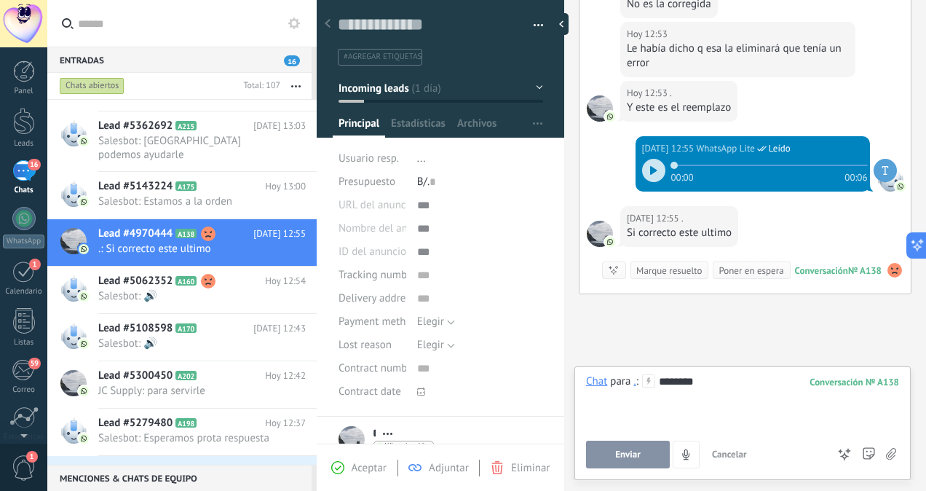
click at [612, 456] on button "Enviar" at bounding box center [628, 454] width 84 height 28
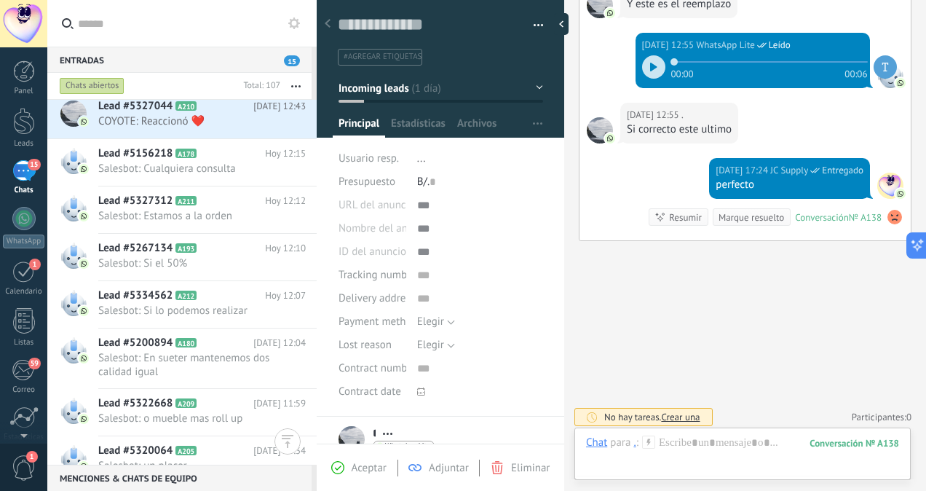
scroll to position [2497, 0]
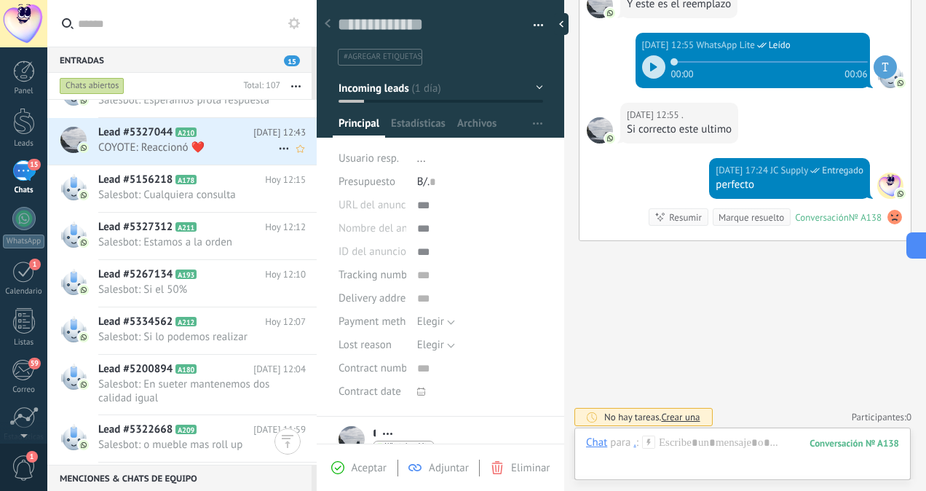
click at [196, 151] on span "COYOTE: Reaccionó ❤️" at bounding box center [188, 148] width 180 height 14
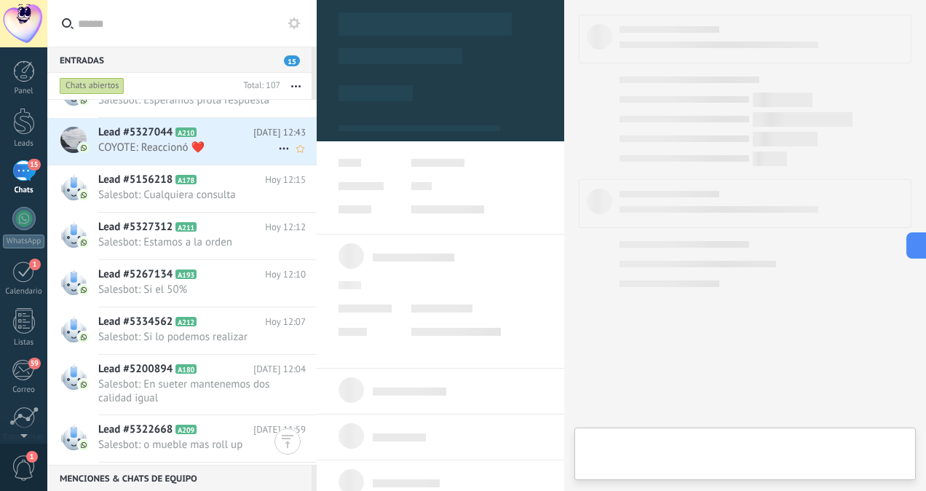
scroll to position [354, 0]
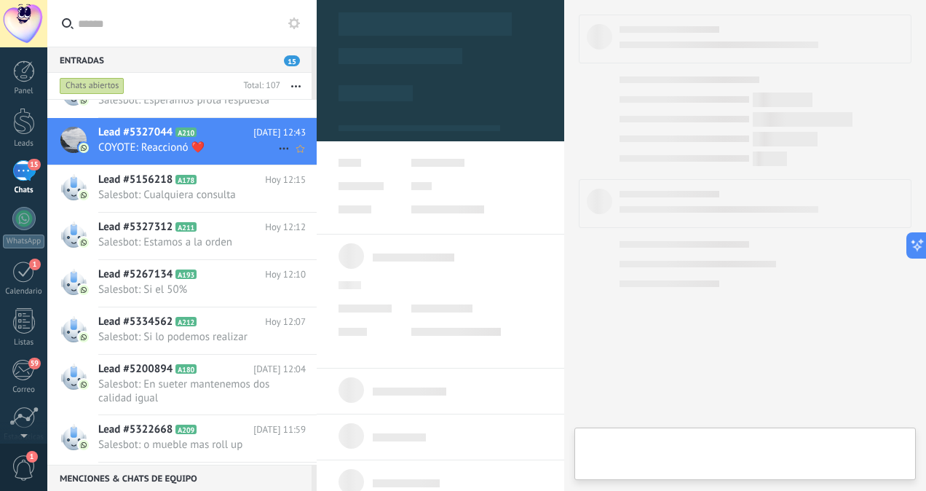
type textarea "**********"
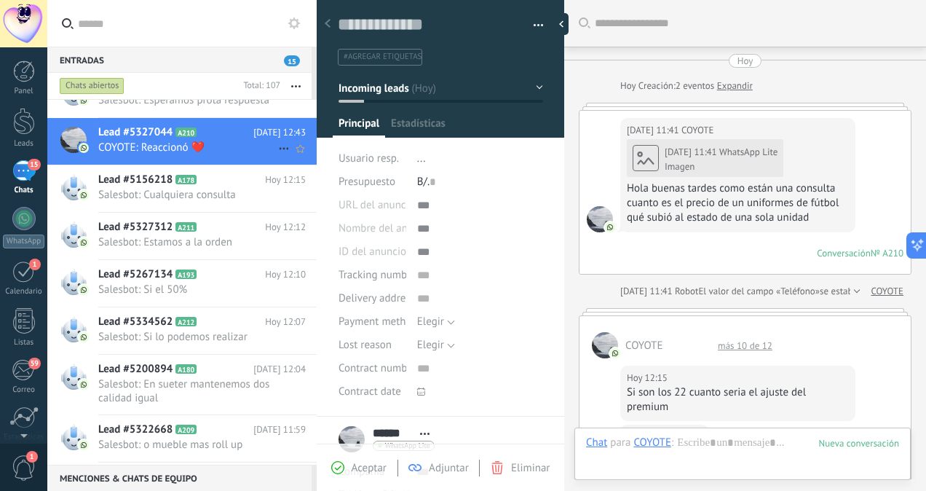
scroll to position [796, 0]
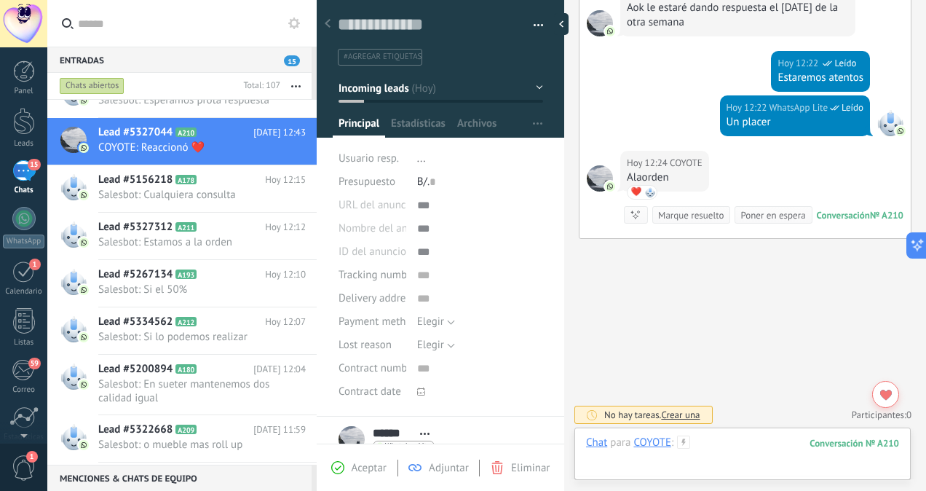
click at [703, 440] on div at bounding box center [742, 457] width 313 height 44
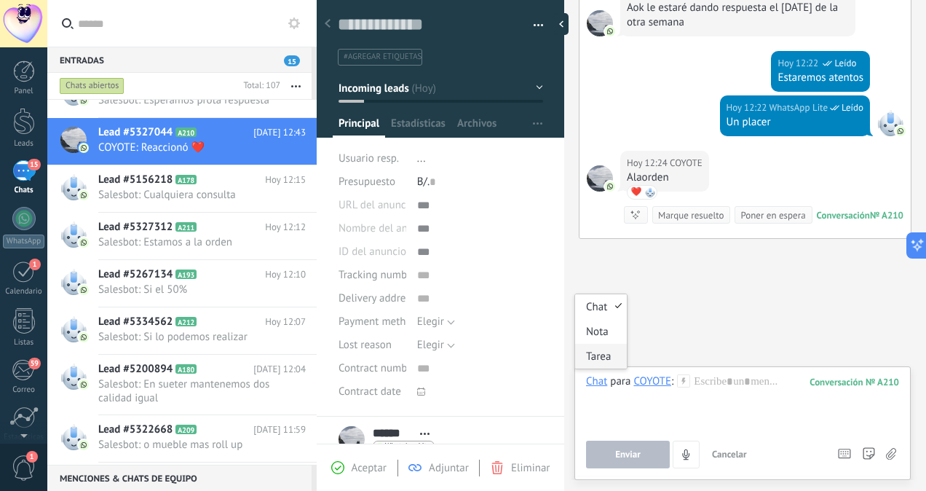
click at [607, 355] on div "Tarea" at bounding box center [601, 356] width 52 height 25
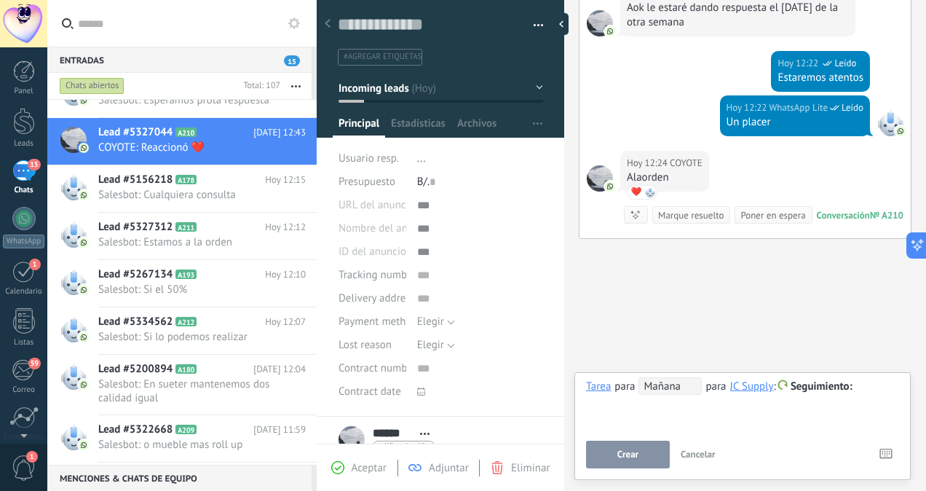
click at [677, 392] on span "Mañana" at bounding box center [669, 385] width 63 height 17
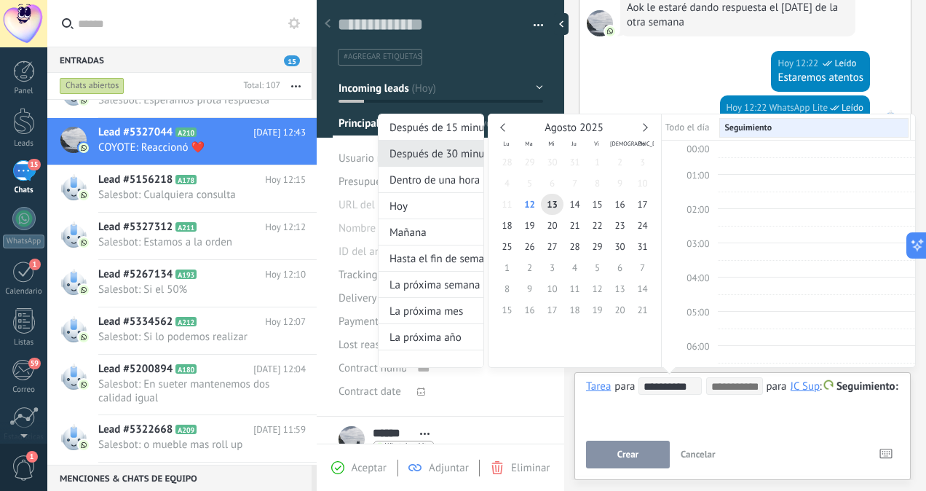
scroll to position [271, 0]
type input "**********"
click at [549, 227] on span "20" at bounding box center [552, 225] width 23 height 21
click at [623, 463] on div at bounding box center [463, 245] width 926 height 491
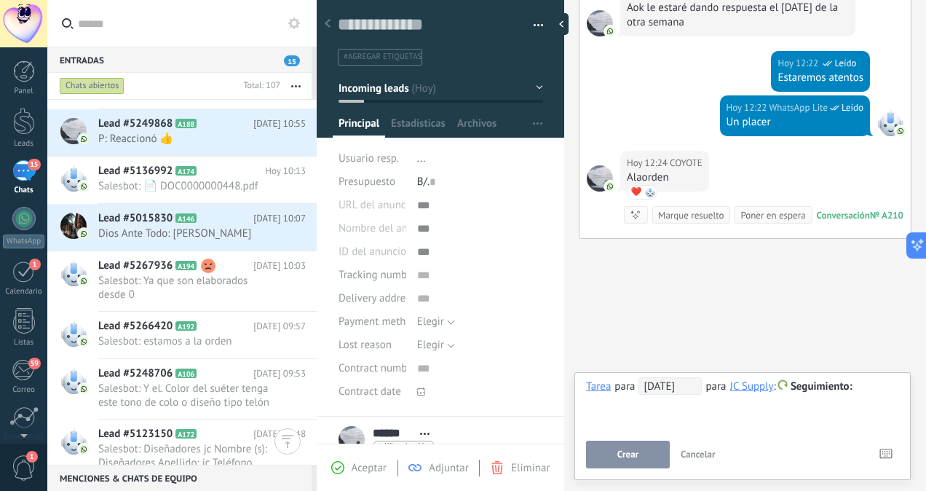
scroll to position [3339, 0]
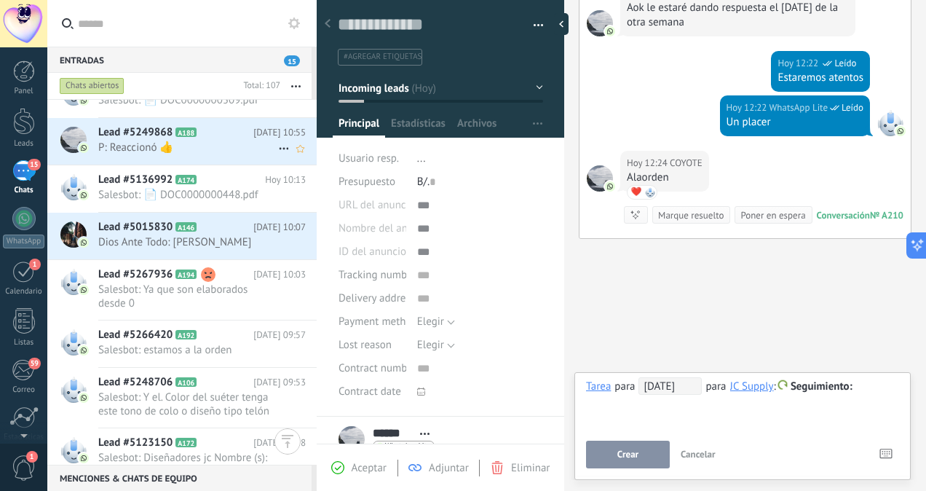
click at [186, 158] on div "Lead #5249868 A188 [DATE] 10:55 P: Reaccionó 👍" at bounding box center [207, 141] width 218 height 46
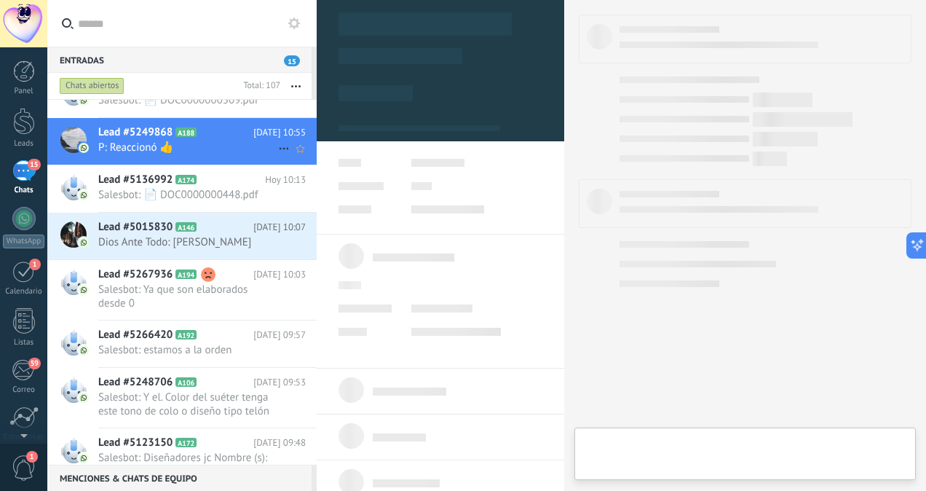
scroll to position [354, 0]
type textarea "**********"
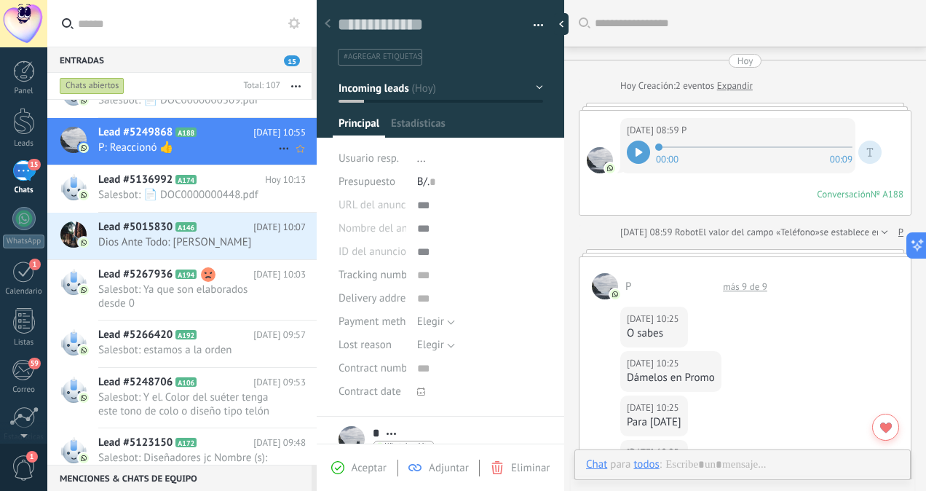
scroll to position [546, 0]
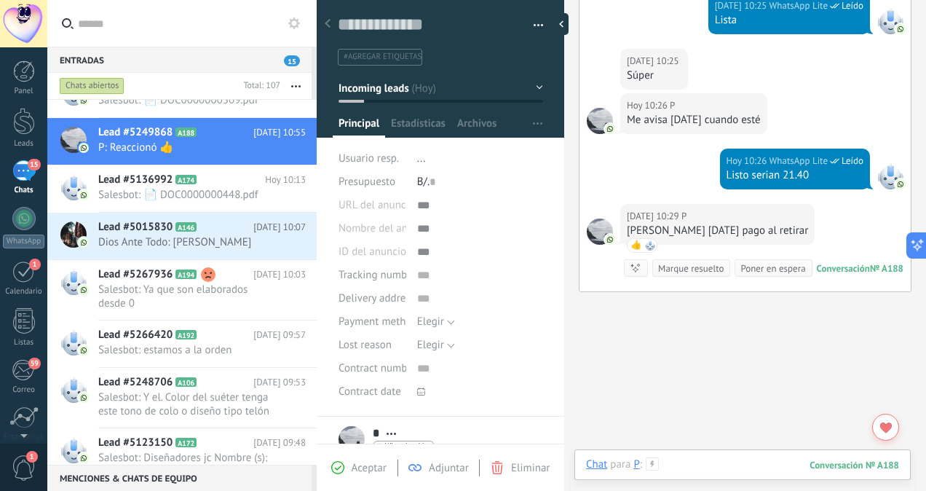
click at [698, 457] on div at bounding box center [742, 479] width 313 height 44
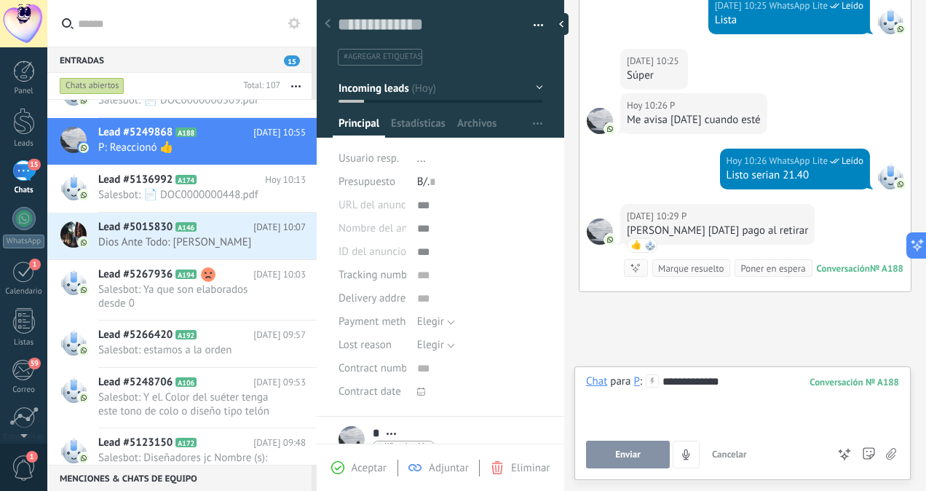
click at [615, 455] on span "Enviar" at bounding box center [627, 454] width 25 height 10
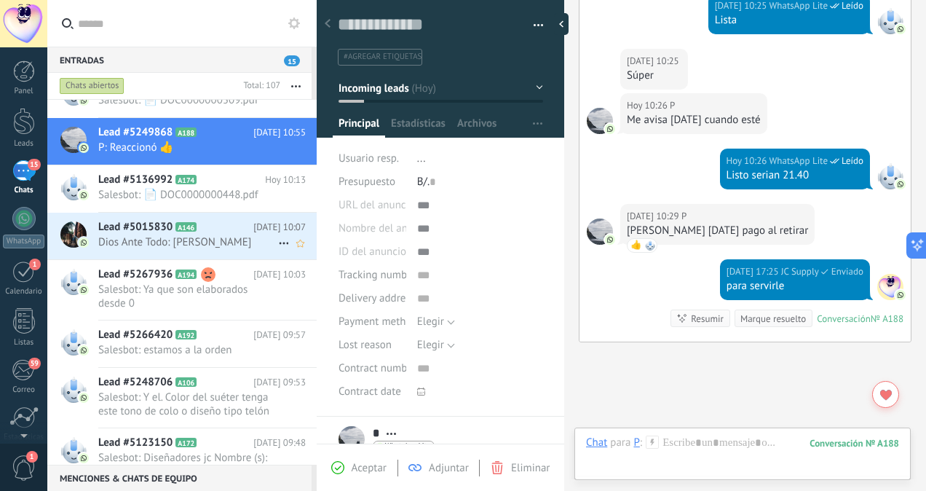
scroll to position [649, 0]
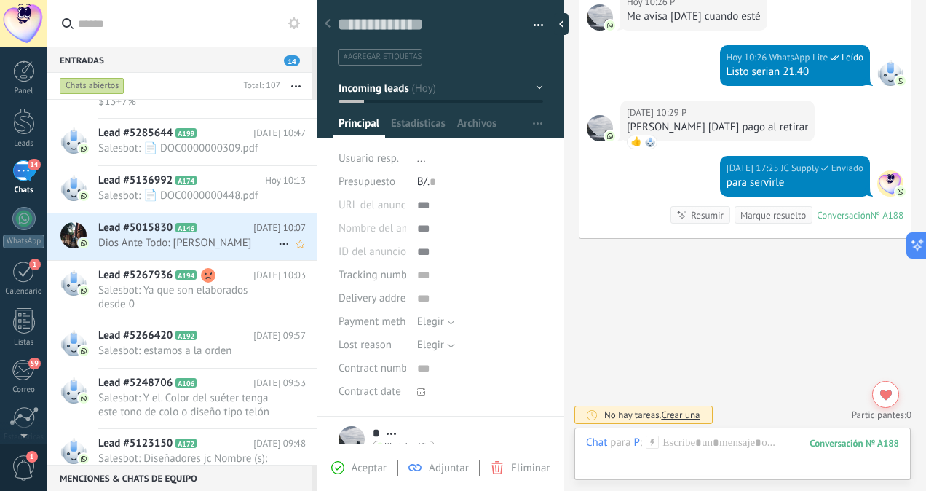
click at [207, 246] on span "Dios Ante Todo: [PERSON_NAME]" at bounding box center [188, 243] width 180 height 14
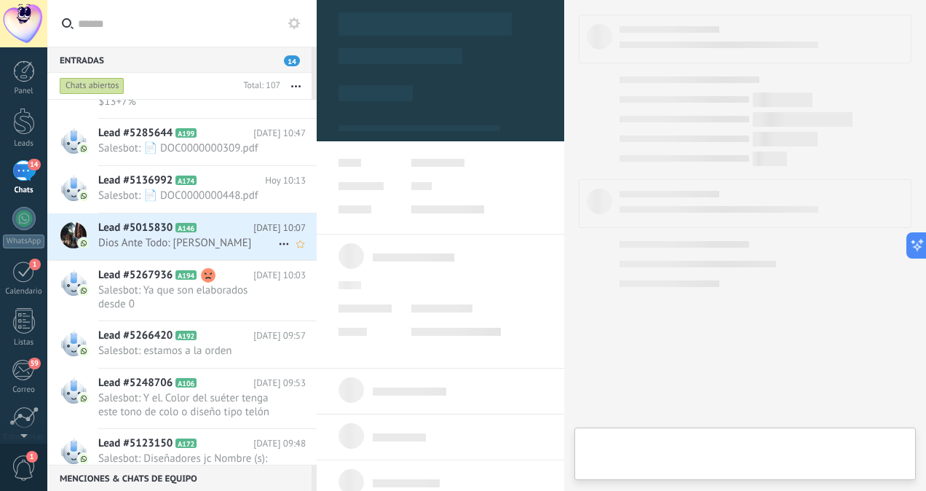
scroll to position [354, 0]
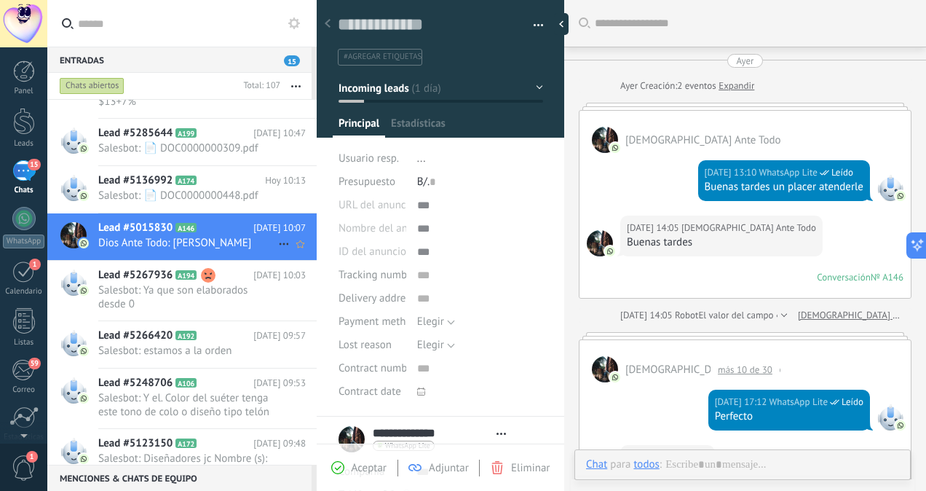
type textarea "**********"
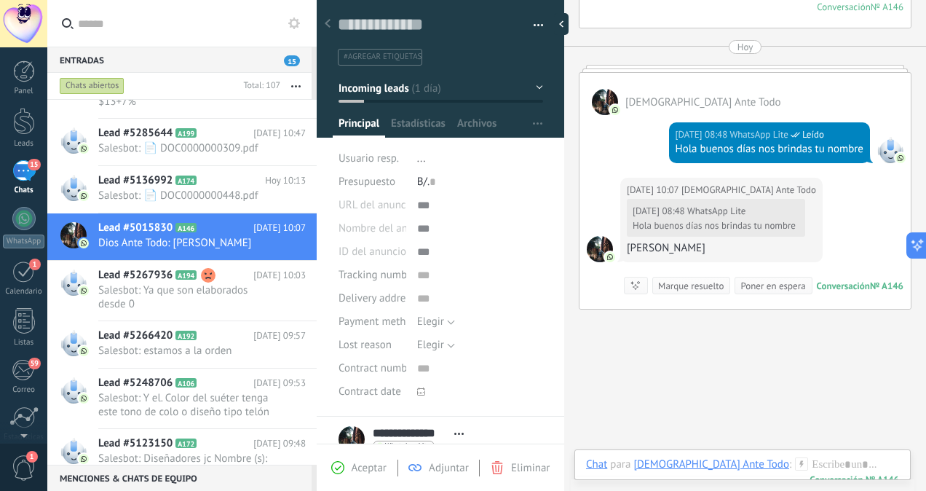
scroll to position [1249, 0]
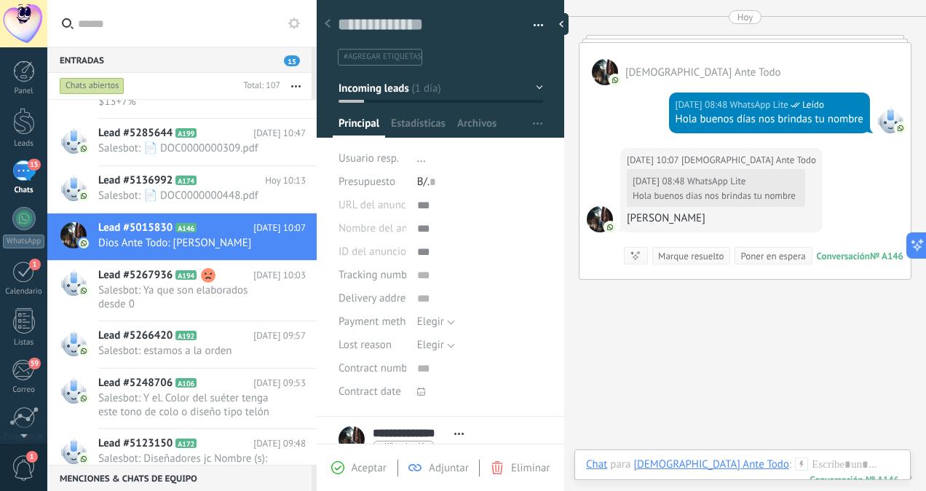
drag, startPoint x: 925, startPoint y: 380, endPoint x: 923, endPoint y: 357, distance: 23.4
click at [914, 357] on div "Buscar Carga más [DATE] [DATE] Creación: 2 eventos Expandir Dios Ante Todo [DAT…" at bounding box center [745, 245] width 362 height 491
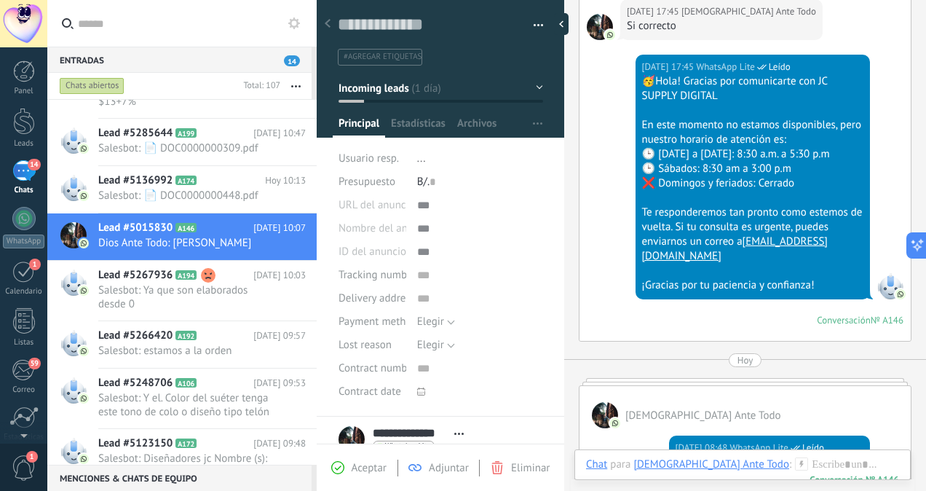
scroll to position [1261, 0]
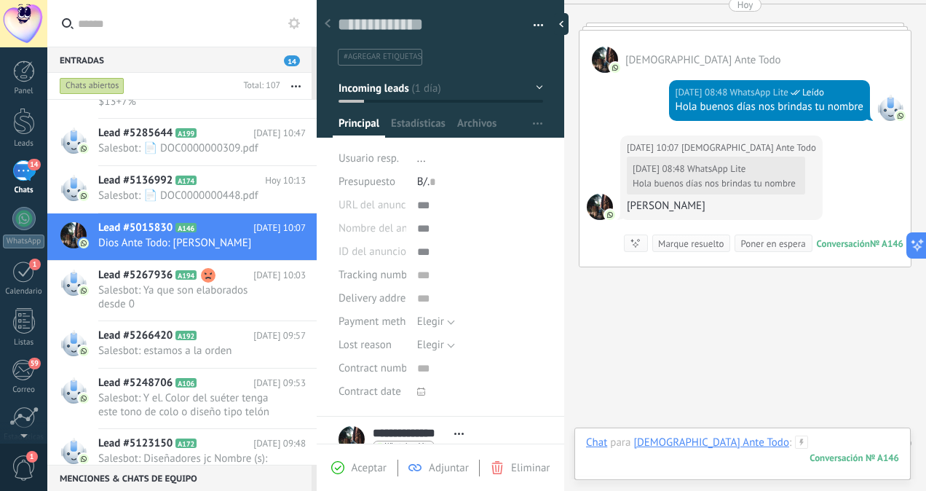
click at [742, 448] on div at bounding box center [742, 457] width 313 height 44
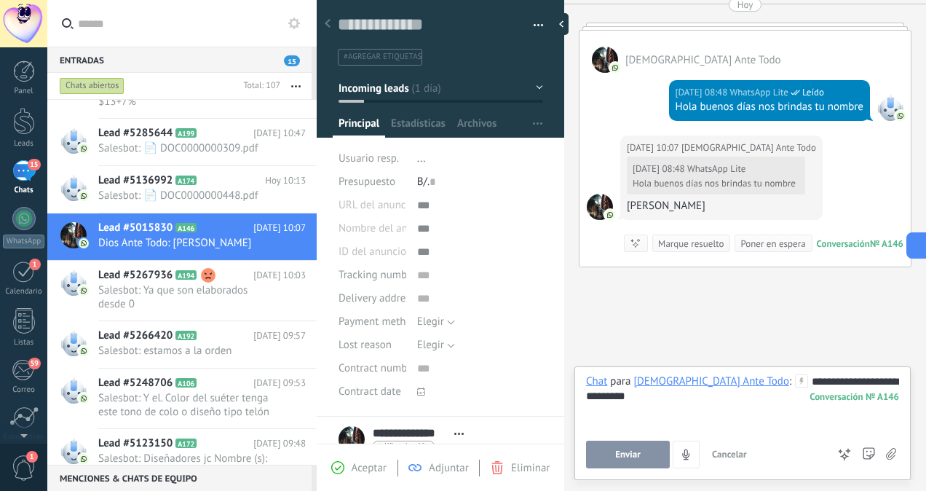
click at [653, 456] on button "Enviar" at bounding box center [628, 454] width 84 height 28
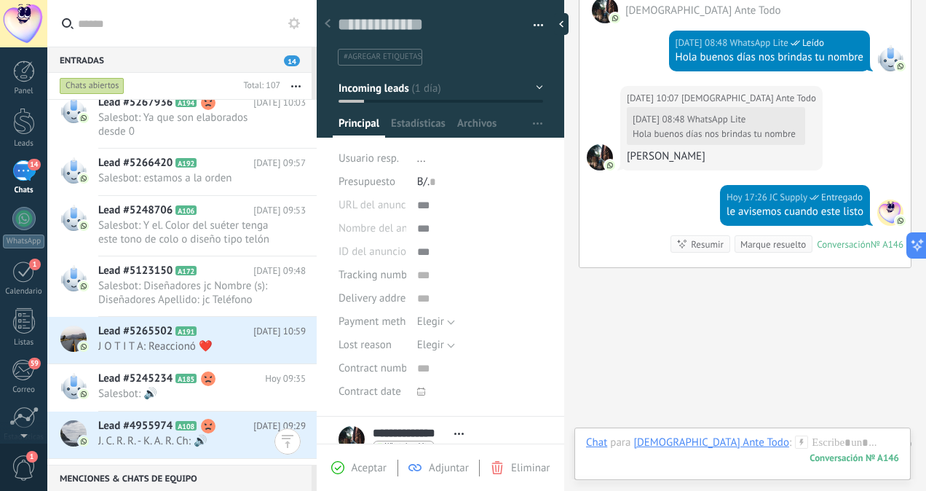
scroll to position [3604, 0]
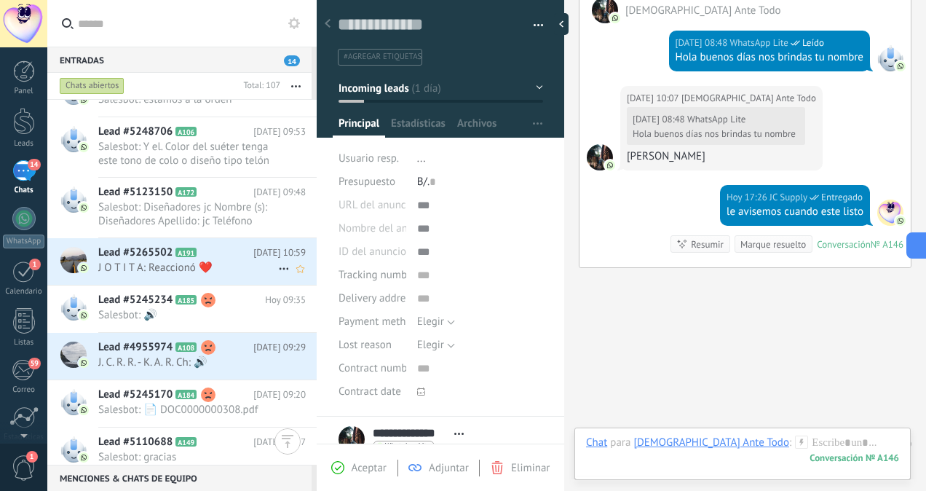
click at [197, 266] on span "J O T I T A: Reaccionó ❤️" at bounding box center [188, 268] width 180 height 14
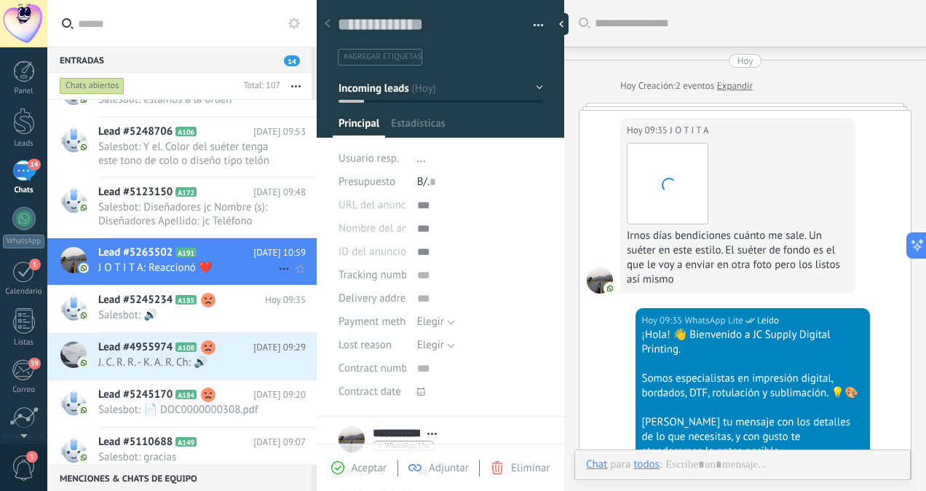
type textarea "**********"
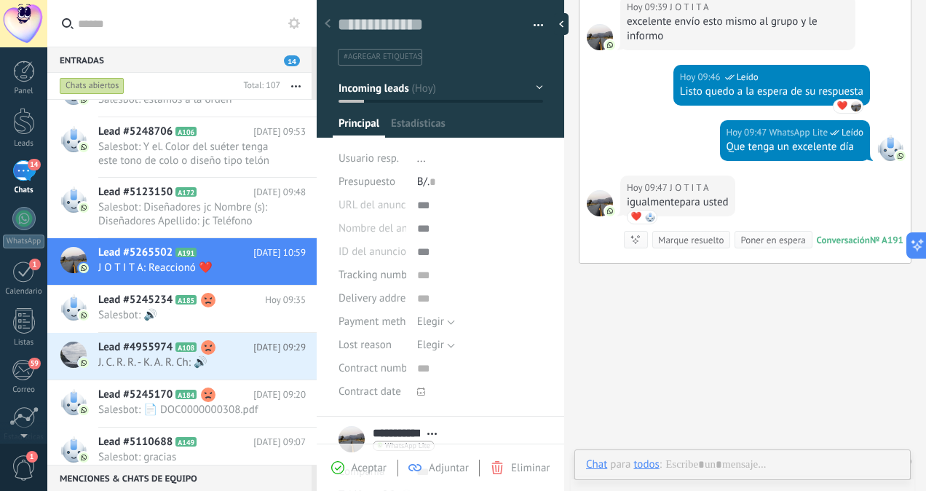
scroll to position [387, 0]
click at [720, 468] on div at bounding box center [742, 479] width 313 height 44
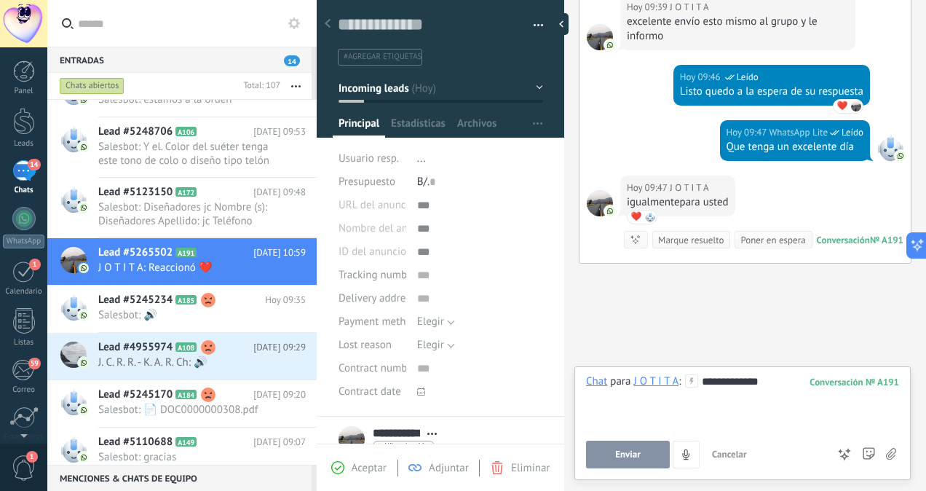
click at [634, 456] on span "Enviar" at bounding box center [627, 454] width 25 height 10
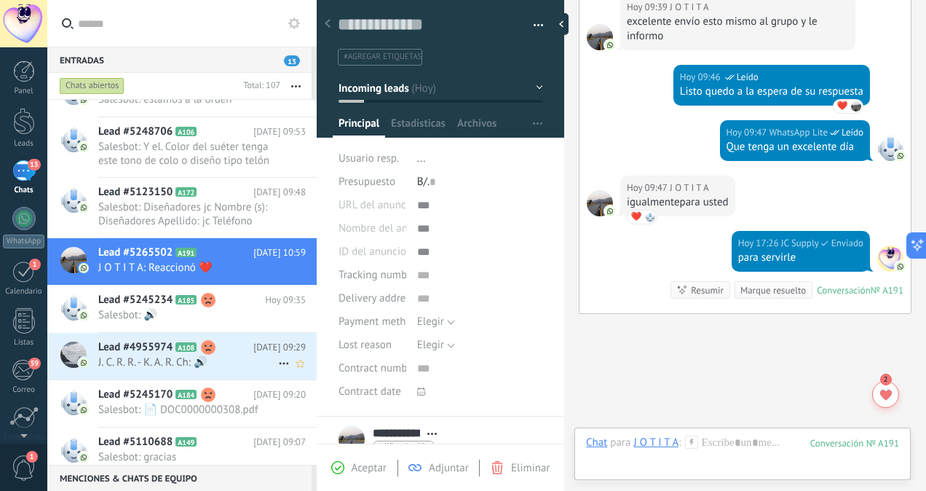
scroll to position [1487, 0]
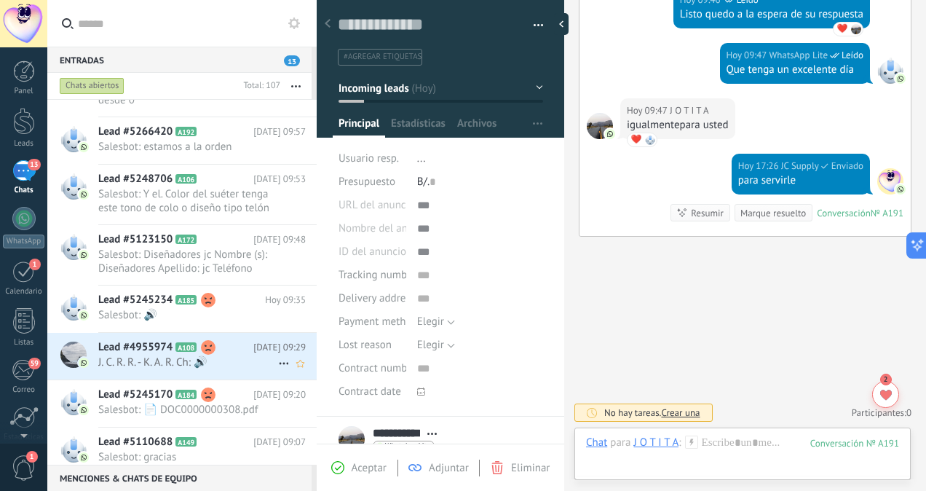
click at [224, 358] on span "J. C. R. R. - K. A. R. Ch: 🔊" at bounding box center [188, 362] width 180 height 14
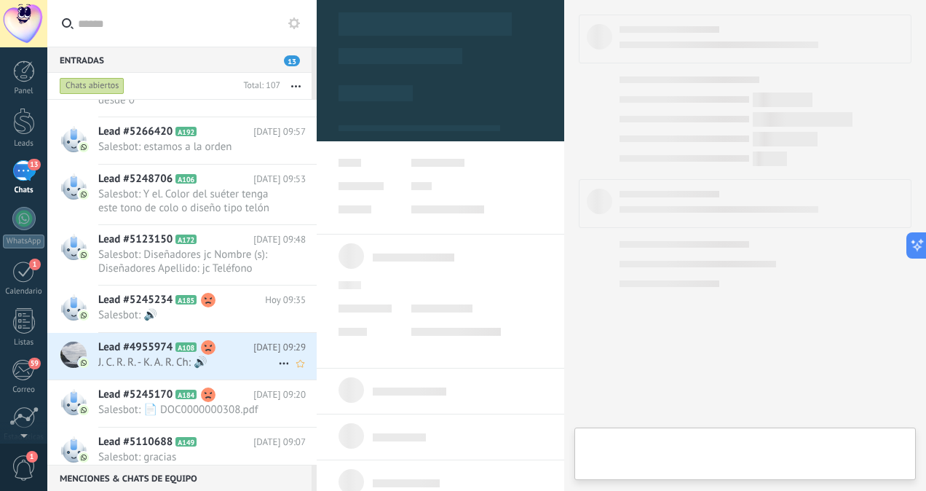
scroll to position [354, 0]
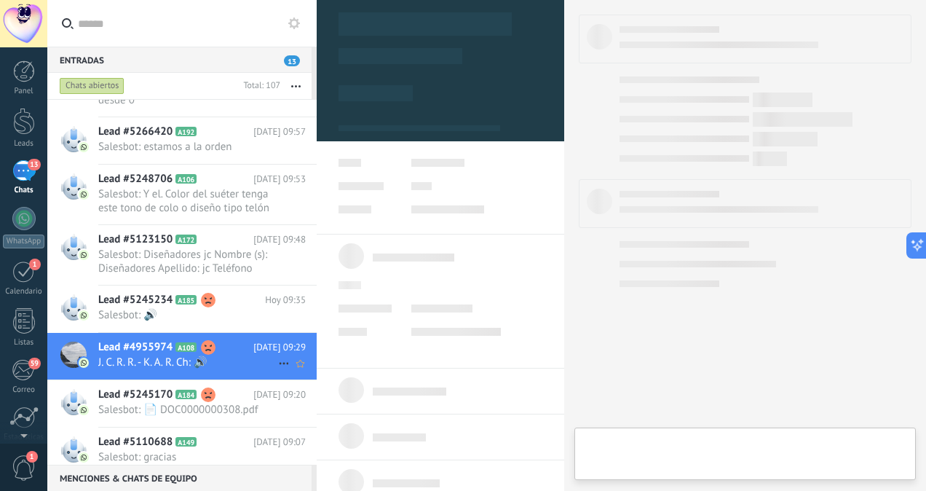
type textarea "**********"
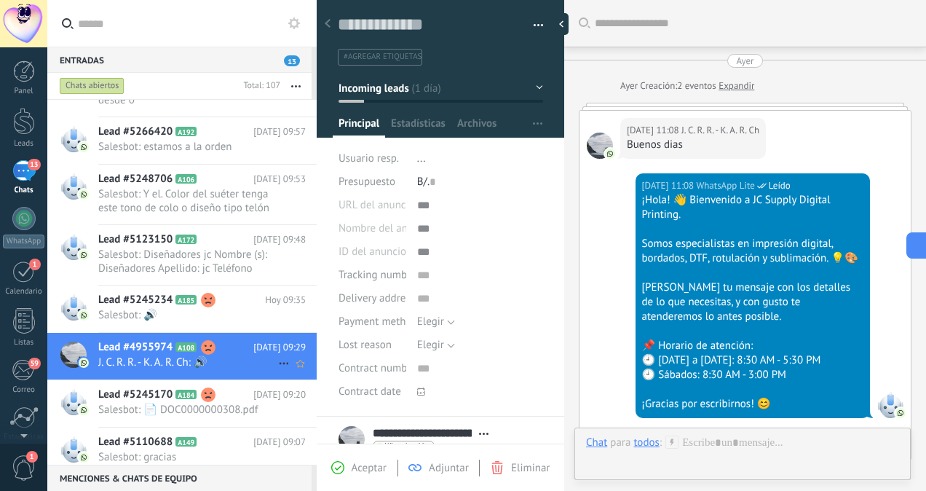
scroll to position [1178, 0]
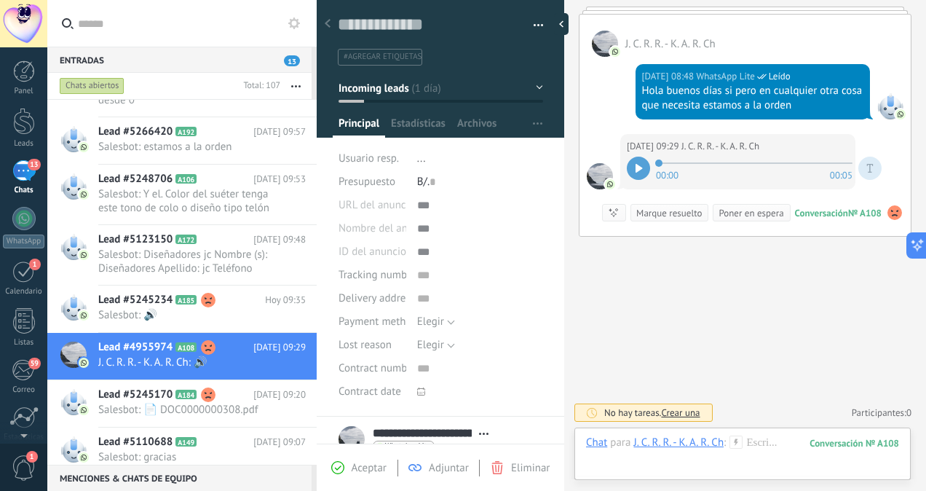
click at [636, 167] on icon at bounding box center [639, 168] width 7 height 9
click at [636, 167] on icon at bounding box center [637, 168] width 2 height 9
click at [757, 446] on div at bounding box center [742, 457] width 313 height 44
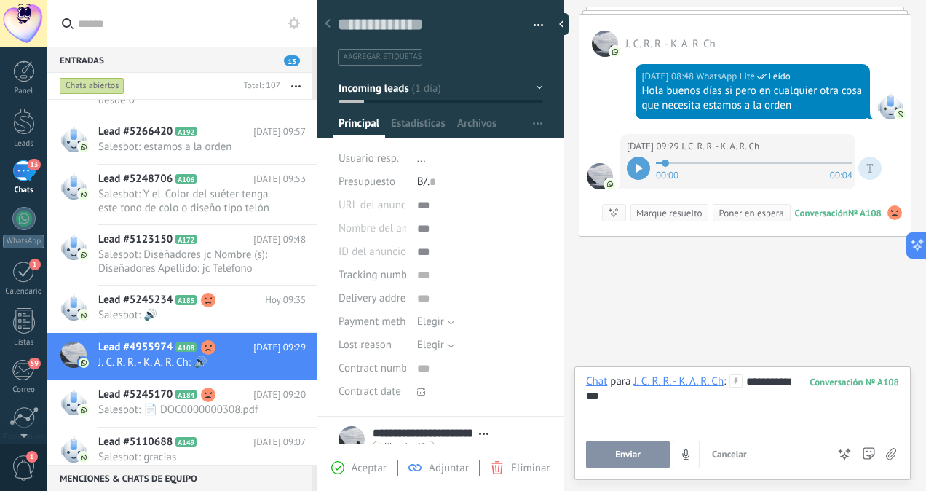
click at [638, 451] on span "Enviar" at bounding box center [627, 454] width 25 height 10
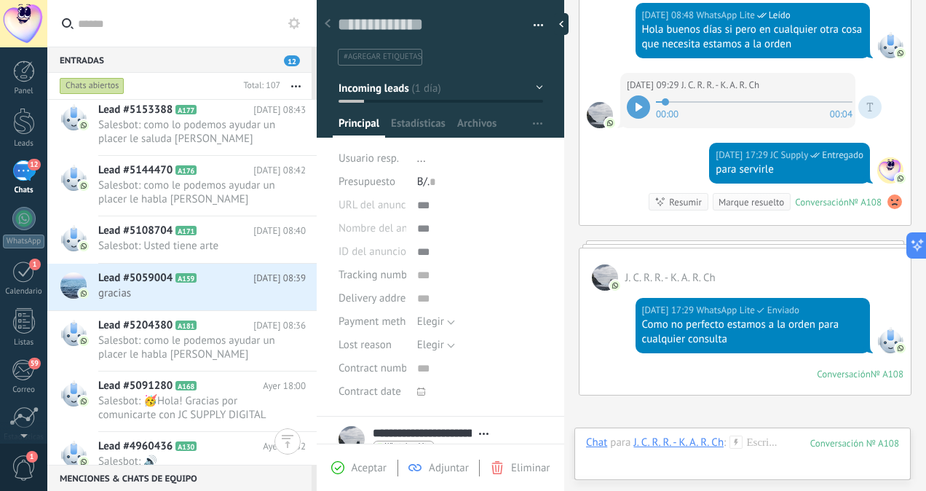
scroll to position [4166, 0]
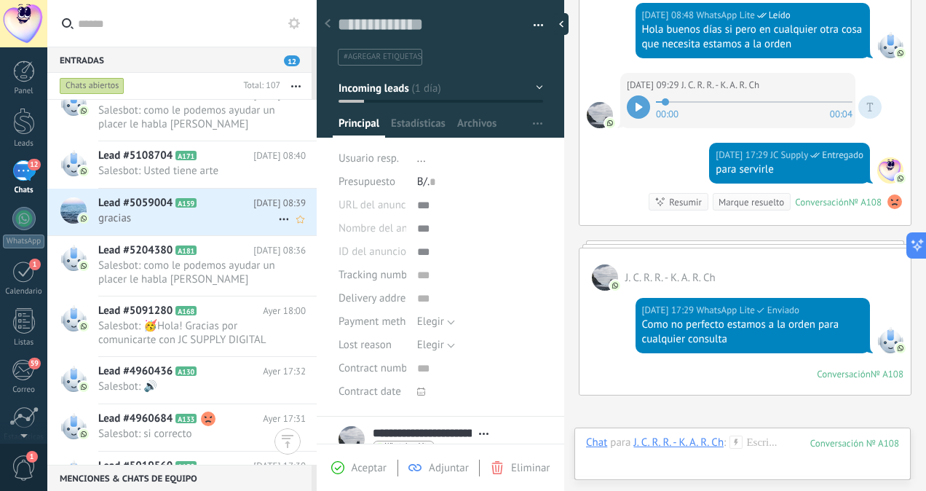
click at [191, 206] on h2 "Lead #5059004 A159" at bounding box center [175, 203] width 155 height 15
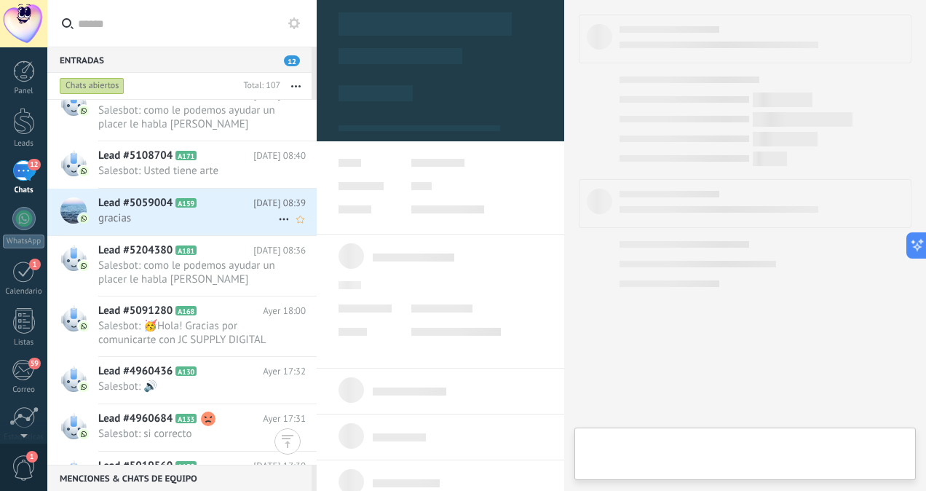
scroll to position [354, 0]
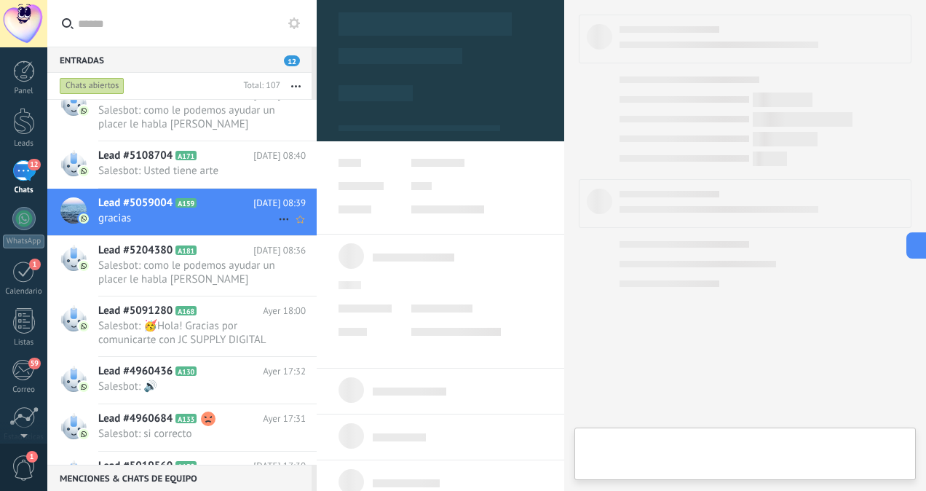
type textarea "**********"
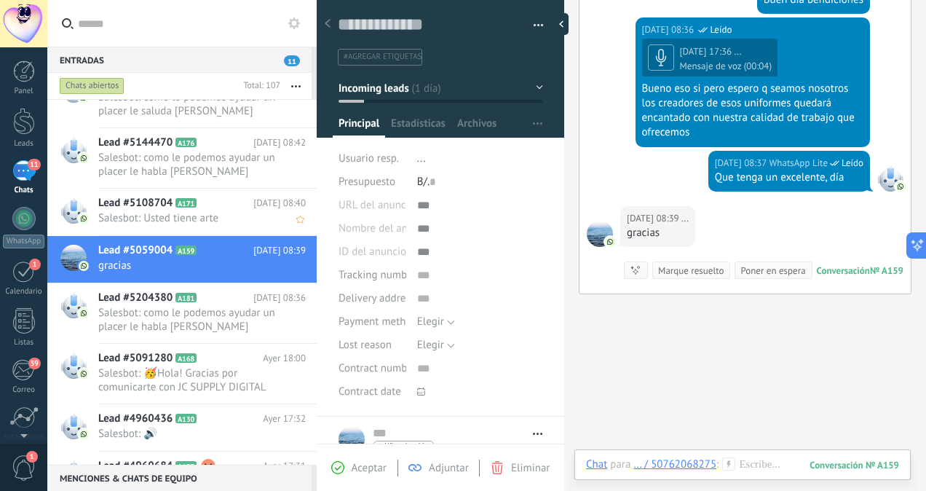
scroll to position [4153, 0]
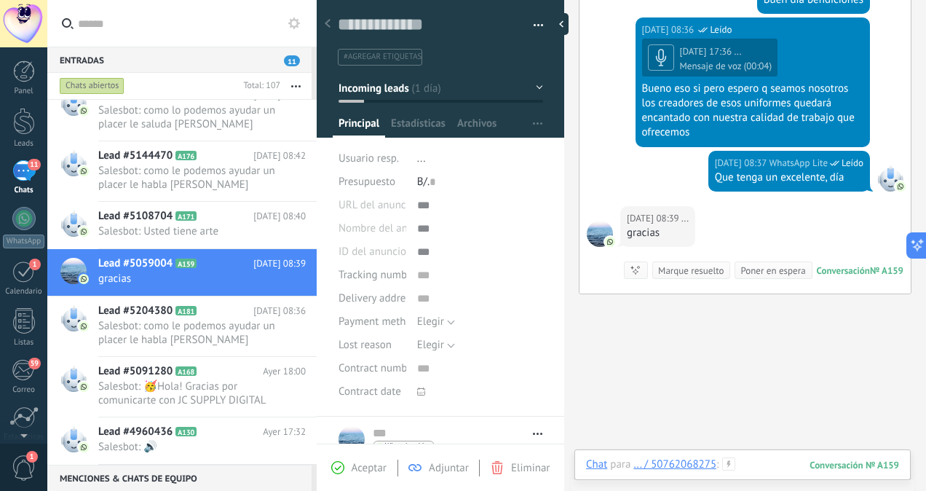
click at [741, 457] on div at bounding box center [742, 479] width 313 height 44
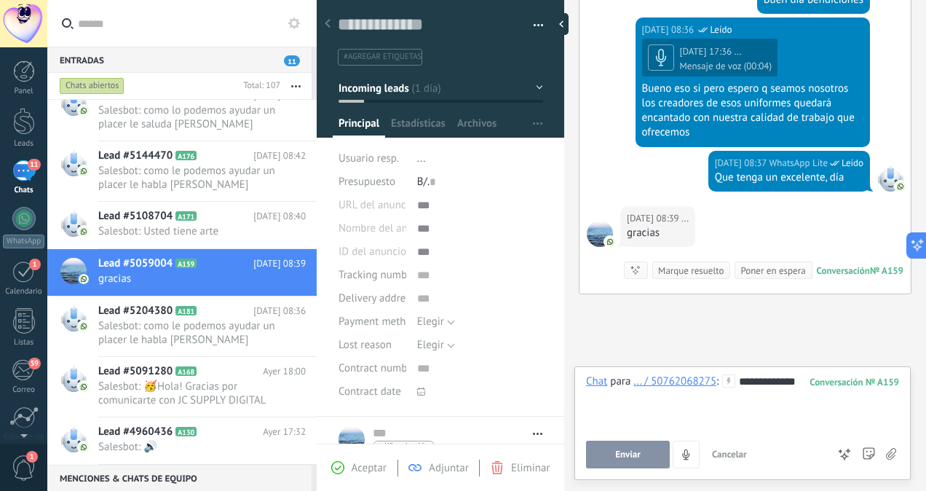
click at [620, 450] on span "Enviar" at bounding box center [627, 454] width 25 height 10
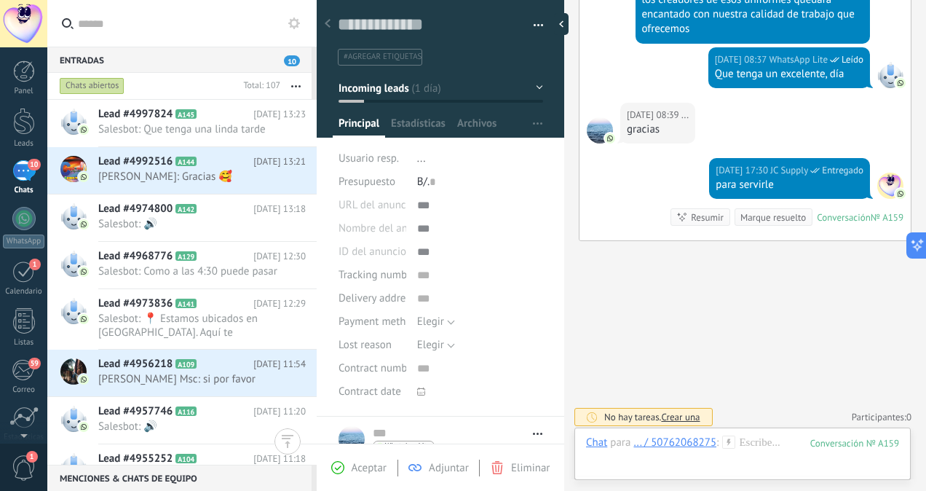
scroll to position [5084, 0]
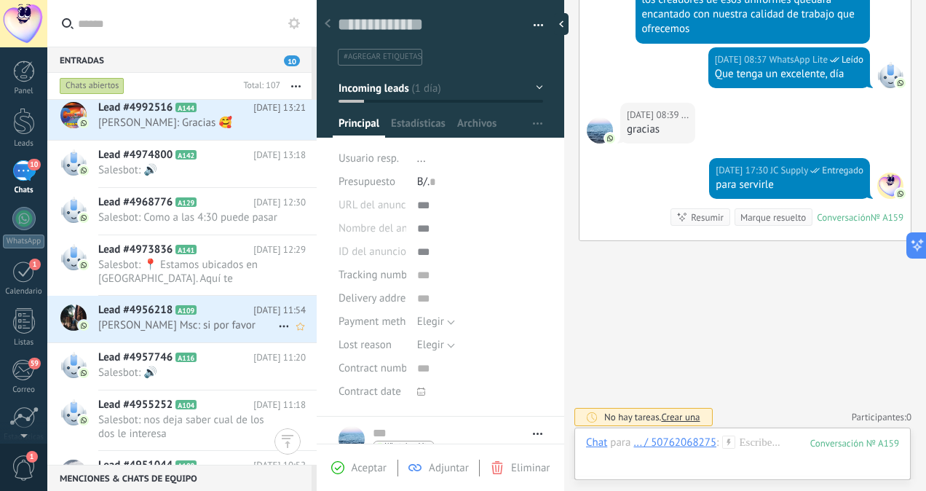
click at [224, 341] on div "Lead #4956218 A109 [DATE] 11:54 [PERSON_NAME] Msc: si por favor" at bounding box center [207, 319] width 218 height 46
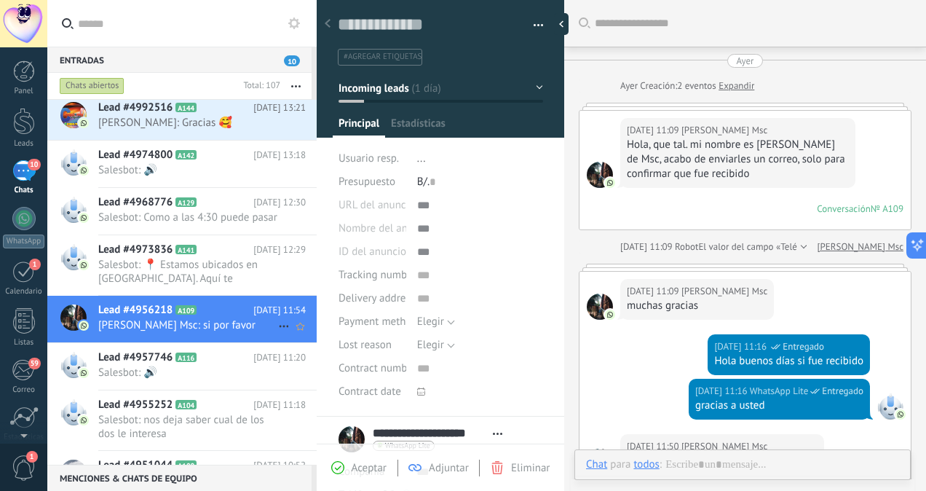
scroll to position [341, 0]
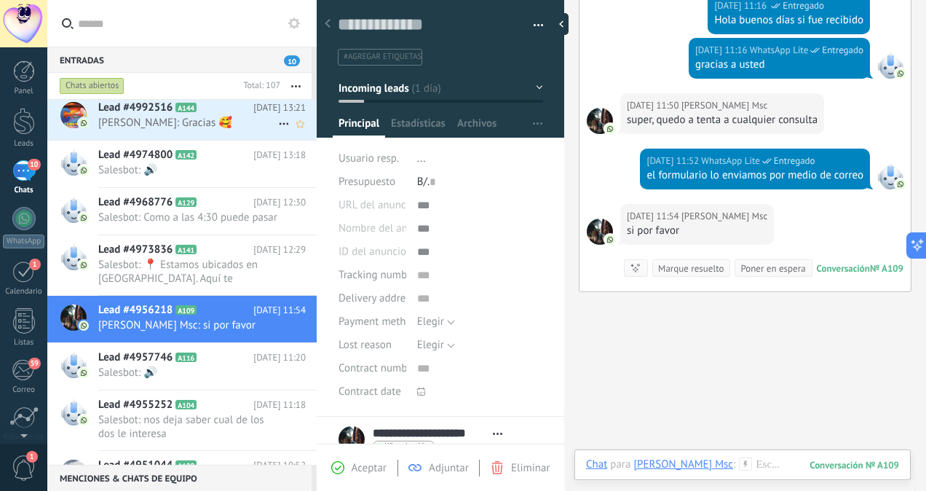
click at [184, 125] on span "[PERSON_NAME]: Gracias 🥰" at bounding box center [188, 123] width 180 height 14
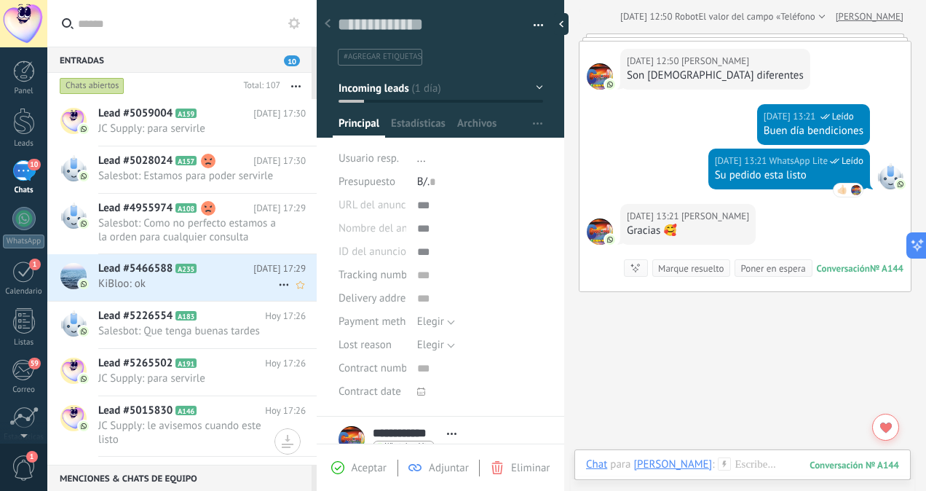
click at [236, 284] on span "KiBloo: ok" at bounding box center [188, 284] width 180 height 14
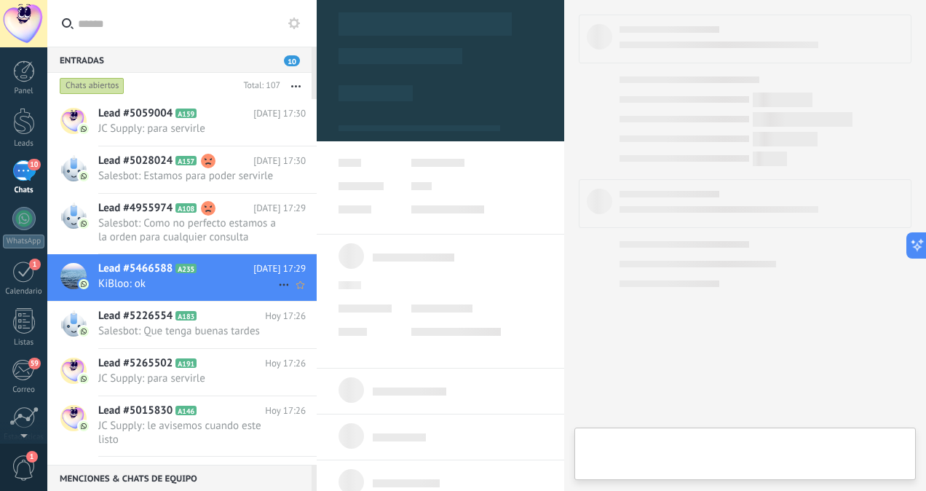
type textarea "**********"
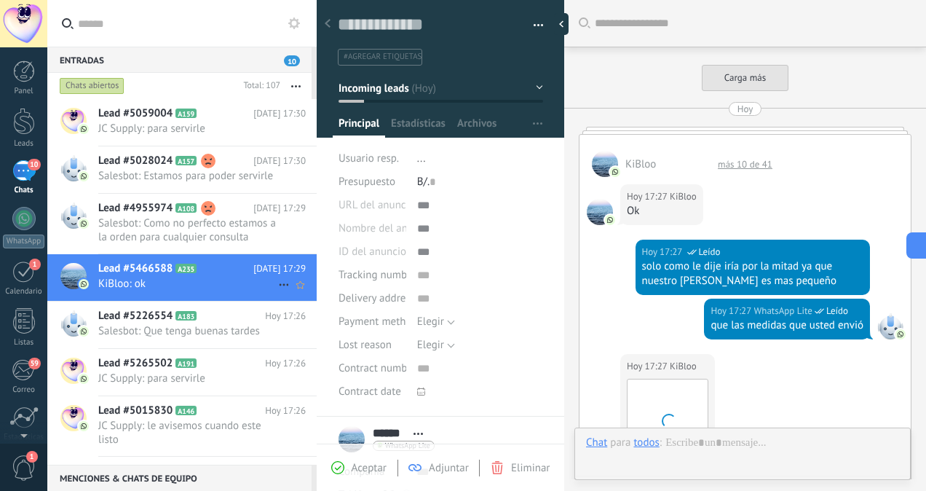
scroll to position [677, 0]
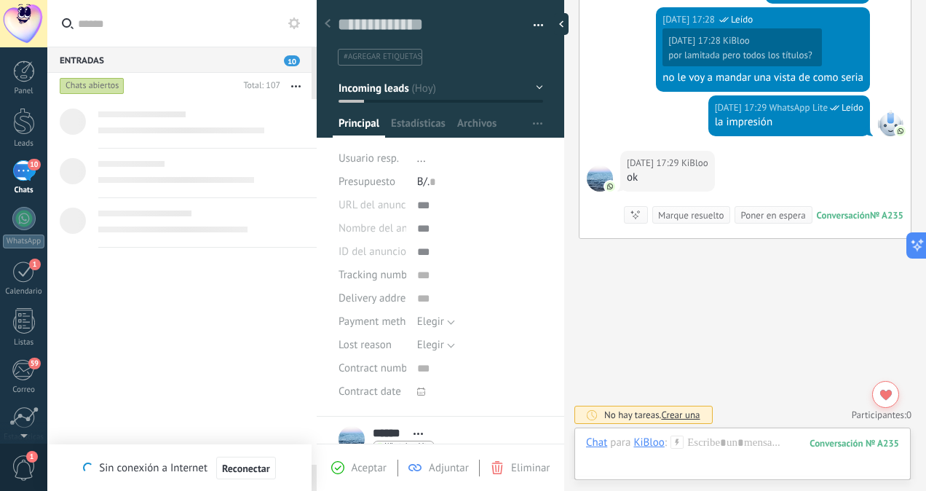
click at [22, 166] on div "10" at bounding box center [23, 170] width 23 height 21
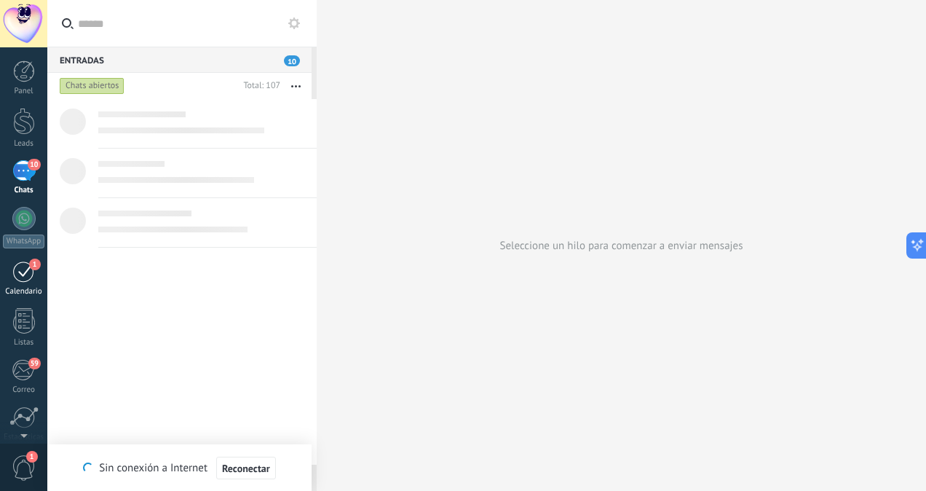
click at [23, 274] on div "1" at bounding box center [23, 271] width 23 height 23
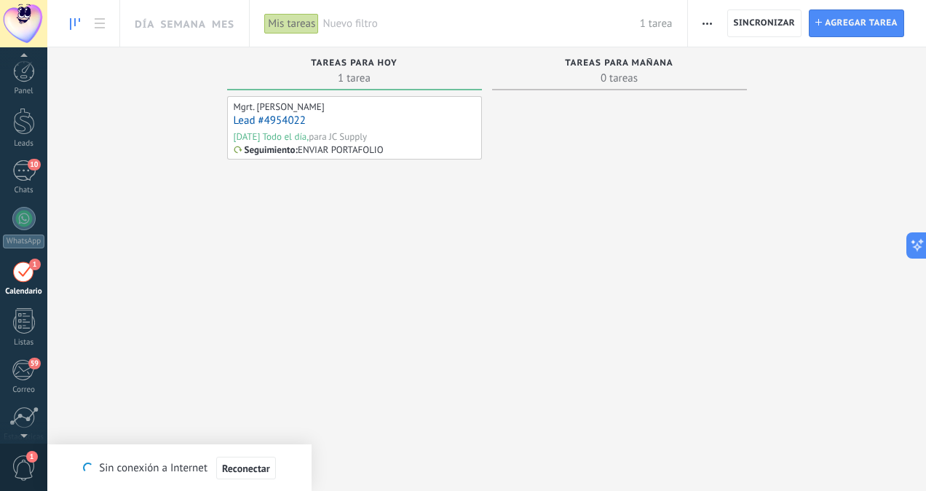
scroll to position [41, 0]
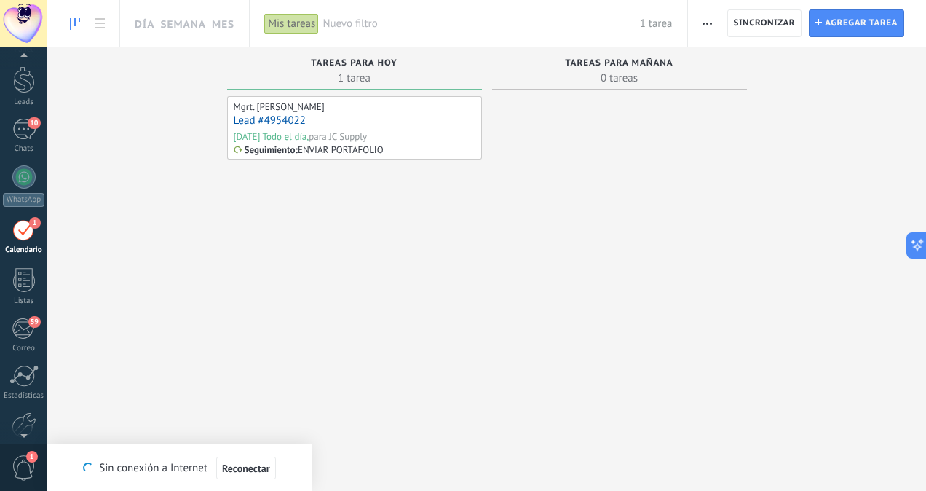
click at [325, 133] on div "para JC Supply" at bounding box center [338, 136] width 58 height 12
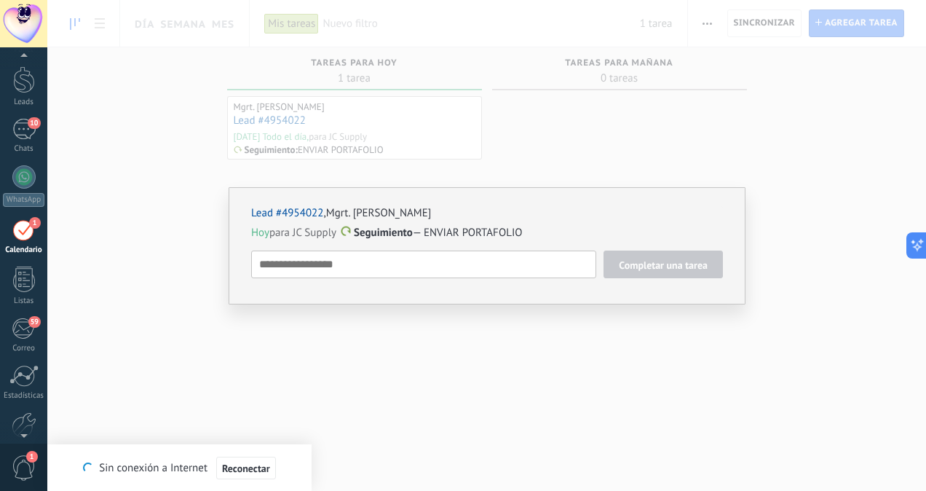
click at [515, 143] on div "Lead #4954022 , Mgrt. [PERSON_NAME][DATE] para JC Supply Seguimiento — ENVIAR P…" at bounding box center [486, 245] width 879 height 491
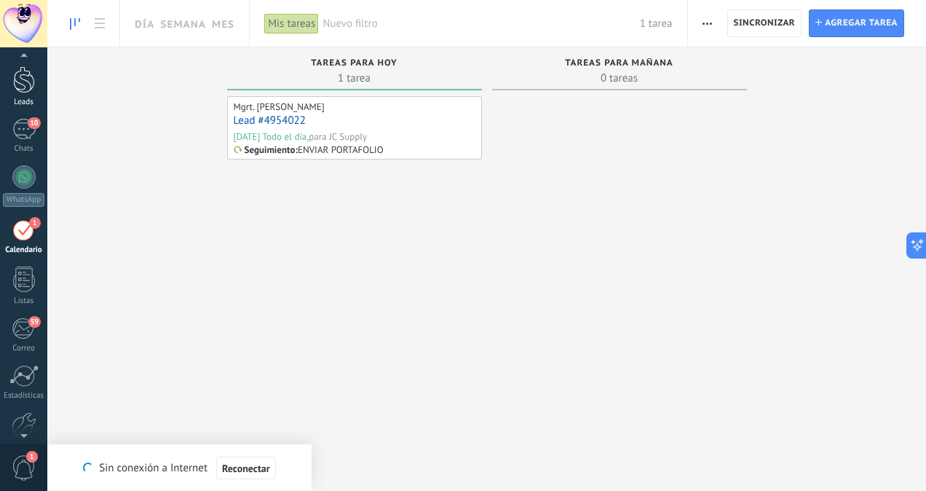
scroll to position [28, 0]
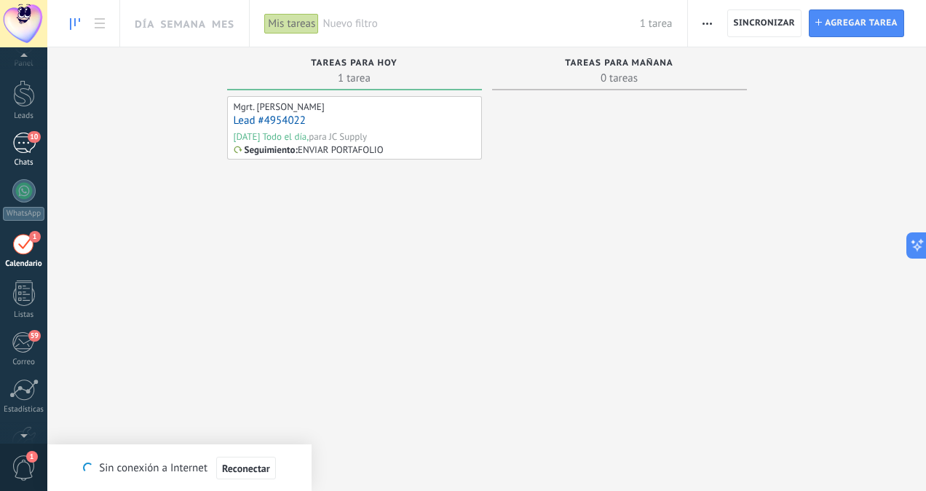
click at [28, 146] on div "10" at bounding box center [23, 142] width 23 height 21
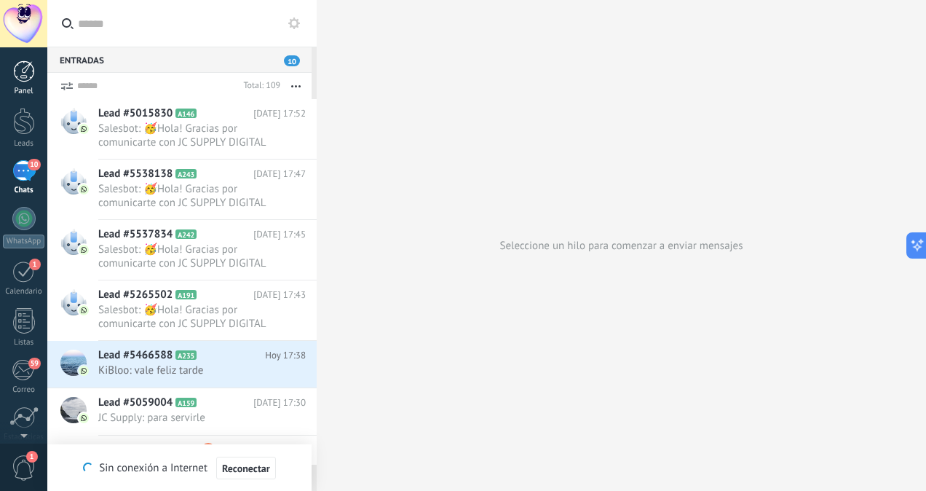
click at [16, 74] on div at bounding box center [24, 71] width 22 height 22
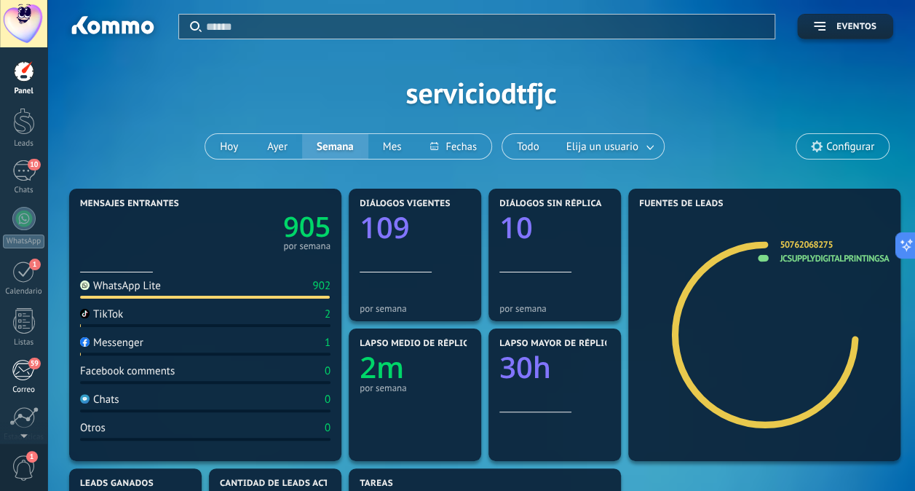
click at [20, 363] on div "59" at bounding box center [24, 370] width 24 height 22
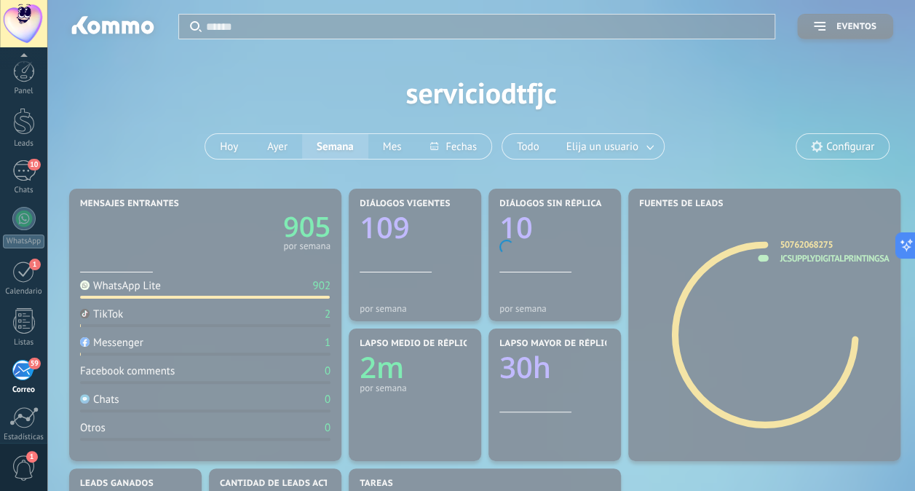
scroll to position [114, 0]
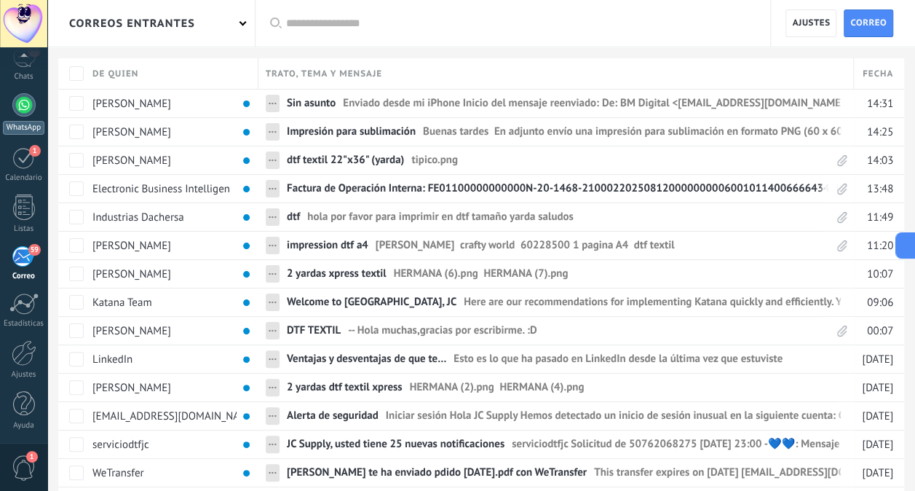
click at [28, 104] on div at bounding box center [23, 104] width 23 height 23
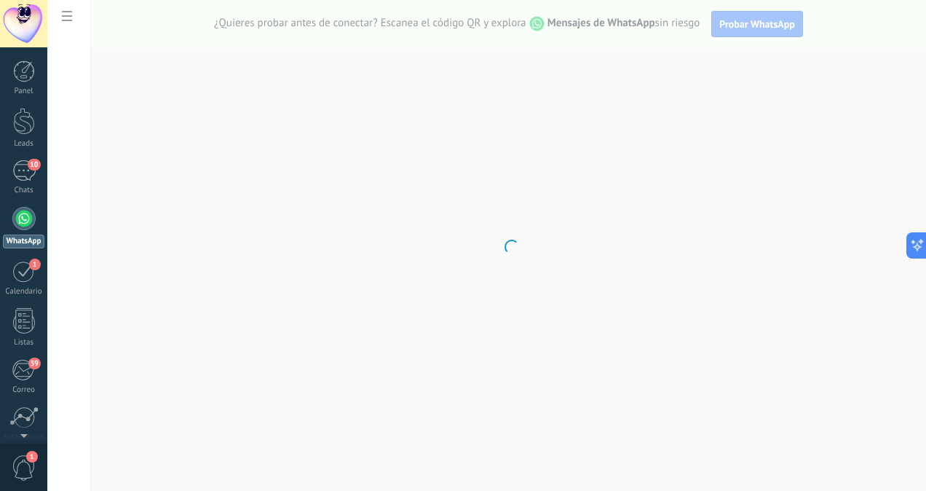
scroll to position [387, 0]
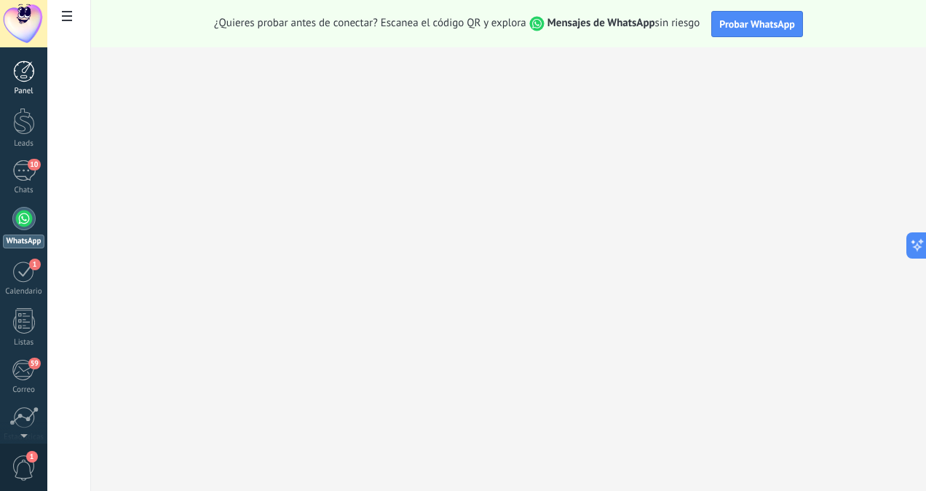
click at [21, 66] on div at bounding box center [24, 71] width 22 height 22
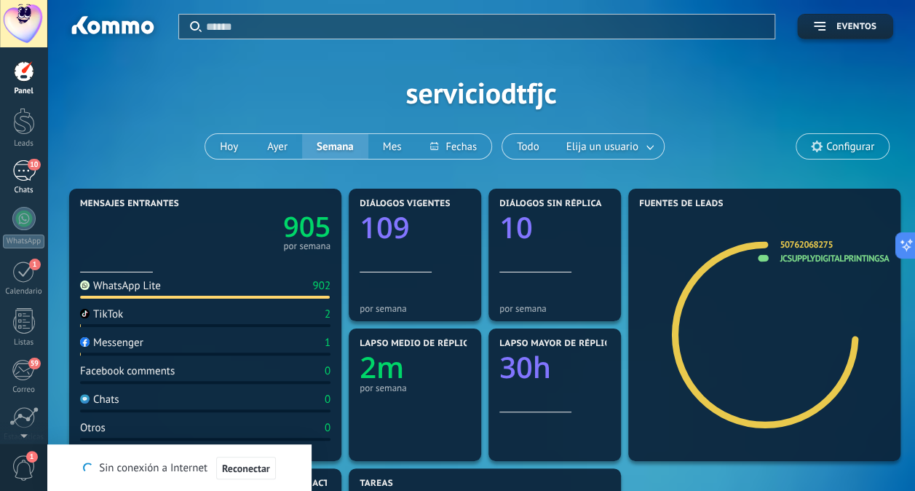
click at [26, 175] on div "10" at bounding box center [23, 170] width 23 height 21
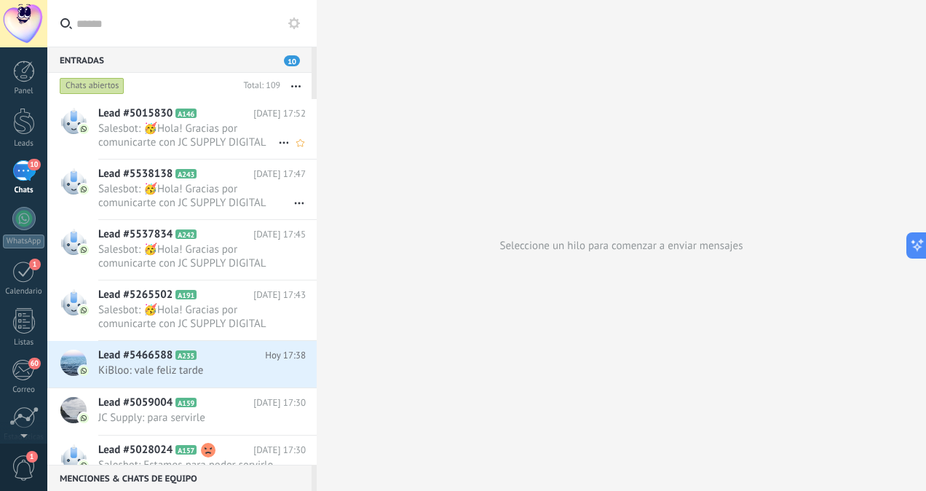
click at [213, 134] on span "Salesbot: 🥳Hola! Gracias por comunicarte con JC SUPPLY DIGITAL En este momento …" at bounding box center [188, 136] width 180 height 28
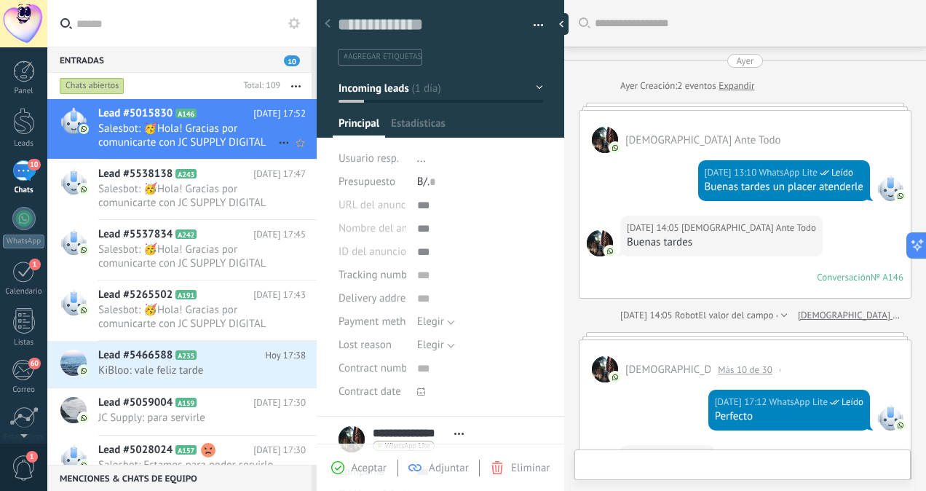
scroll to position [1473, 0]
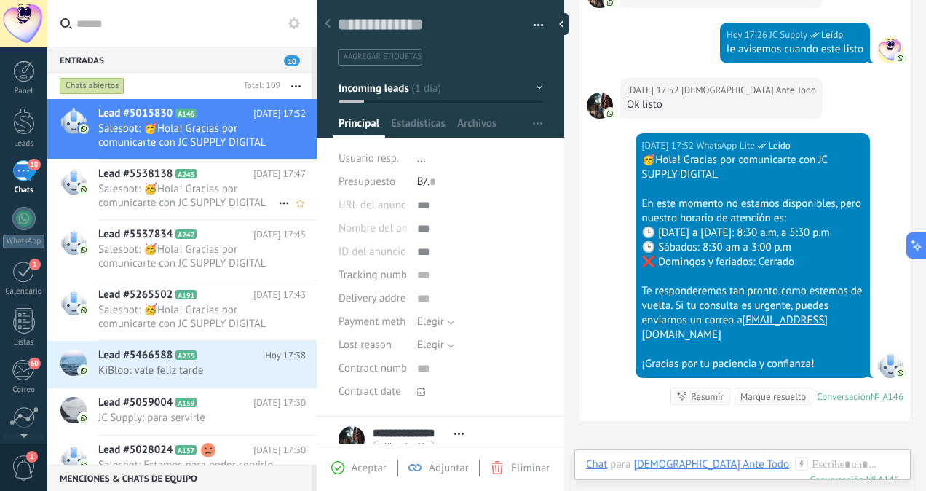
click at [178, 194] on span "Salesbot: 🥳Hola! Gracias por comunicarte con JC SUPPLY DIGITAL En este momento …" at bounding box center [188, 196] width 180 height 28
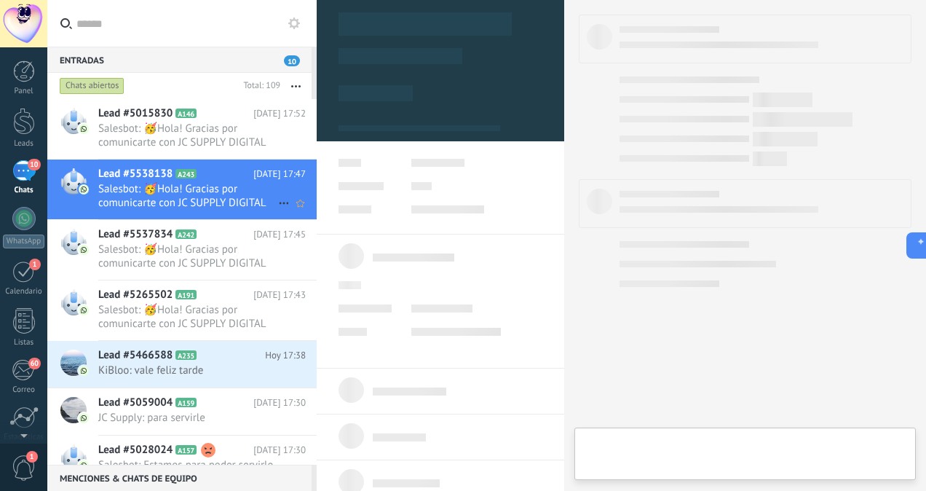
type textarea "**********"
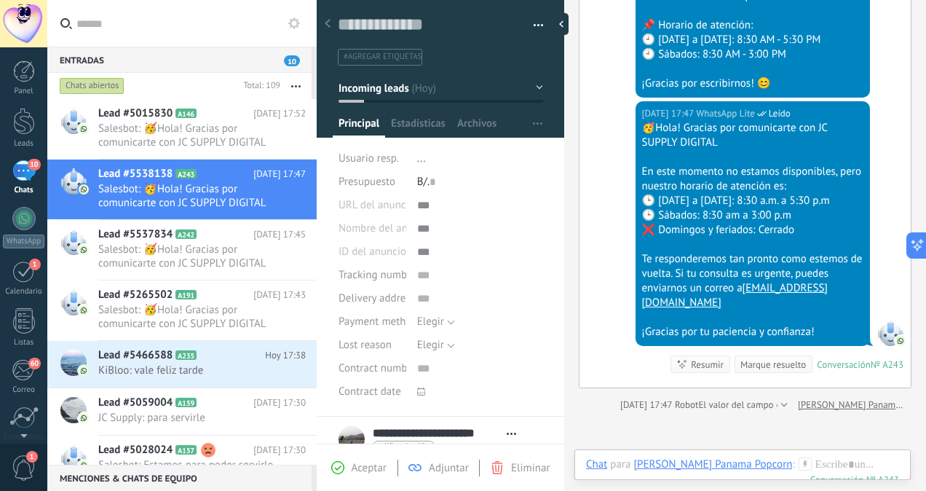
scroll to position [319, 0]
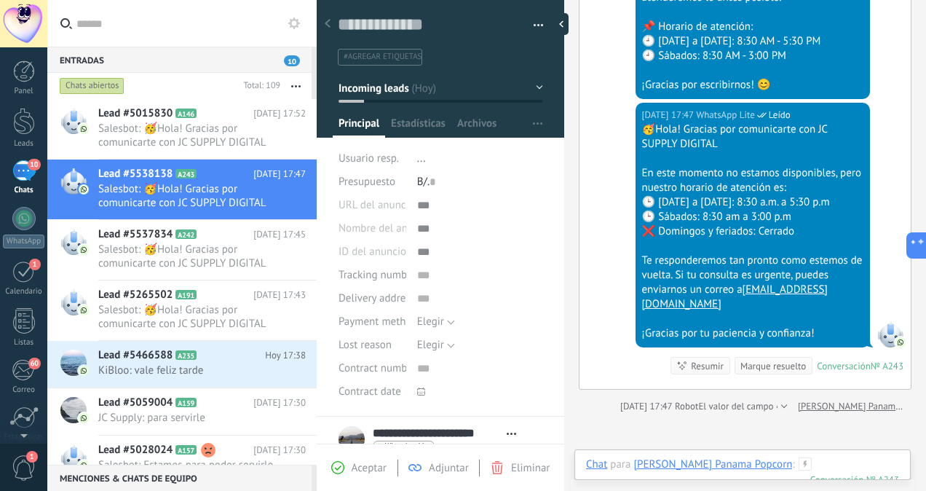
click at [780, 463] on div at bounding box center [742, 479] width 313 height 44
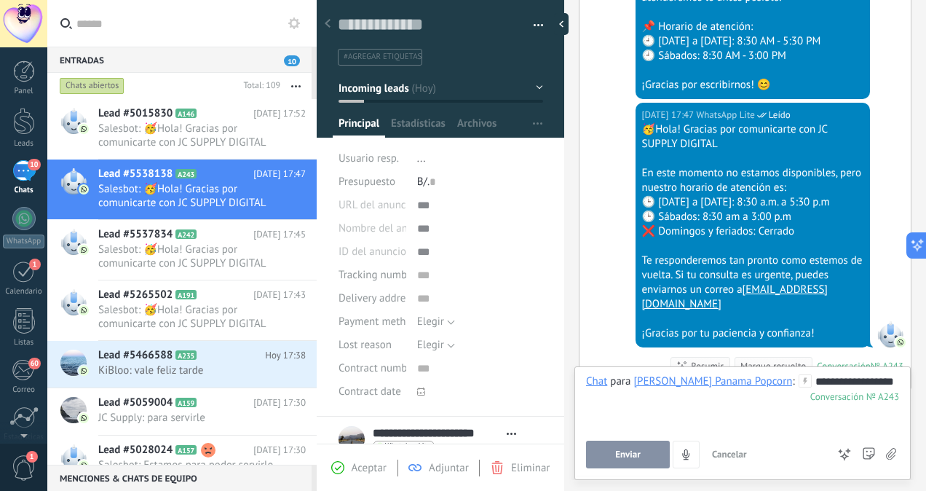
click at [633, 447] on button "Enviar" at bounding box center [628, 454] width 84 height 28
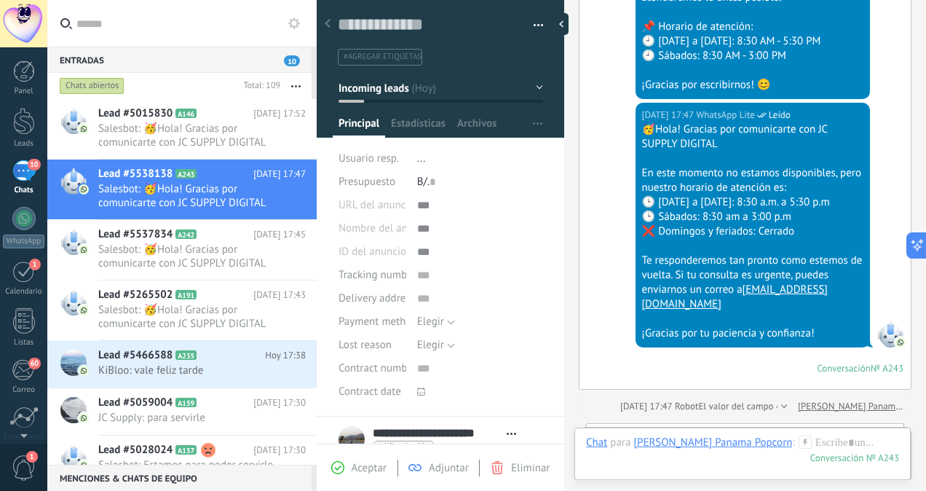
scroll to position [658, 0]
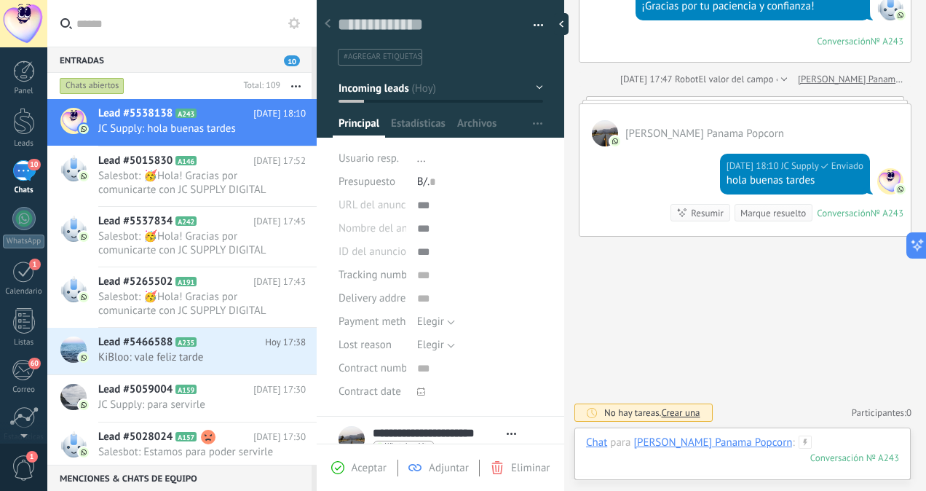
click at [794, 443] on div at bounding box center [742, 457] width 313 height 44
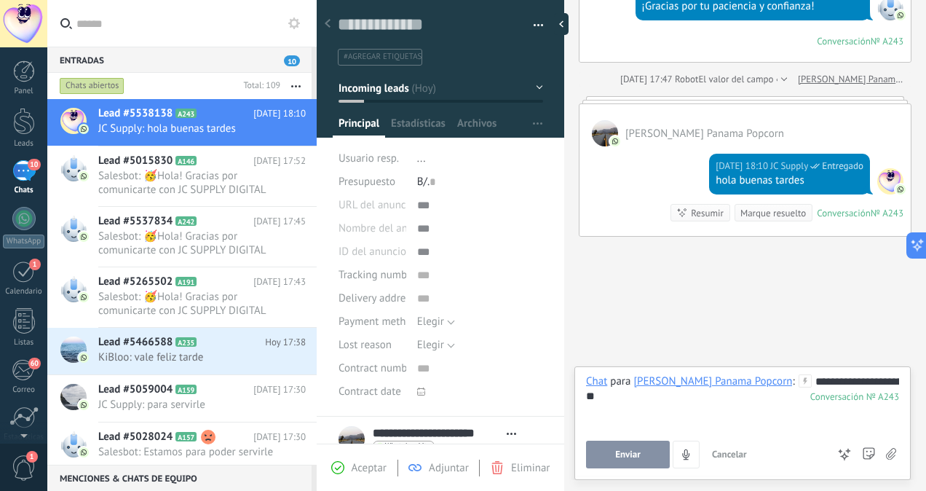
click at [637, 441] on button "Enviar" at bounding box center [628, 454] width 84 height 28
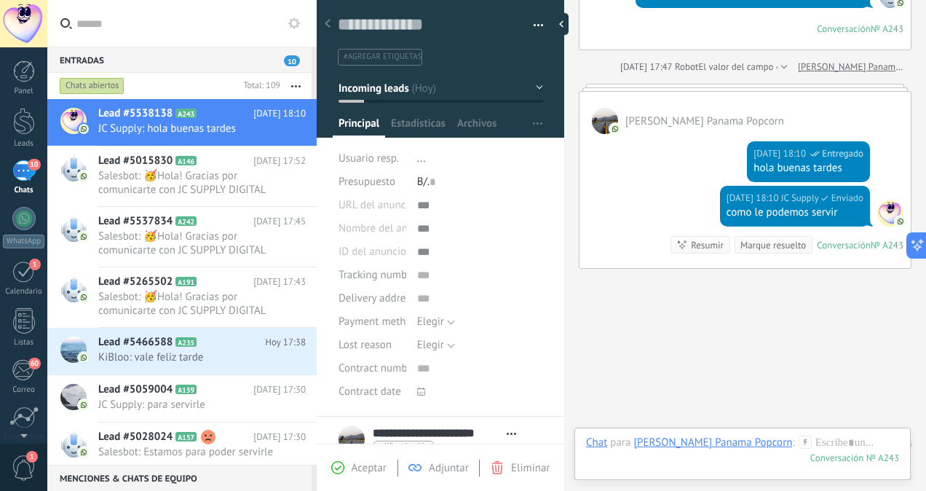
scroll to position [703, 0]
